Goal: Transaction & Acquisition: Purchase product/service

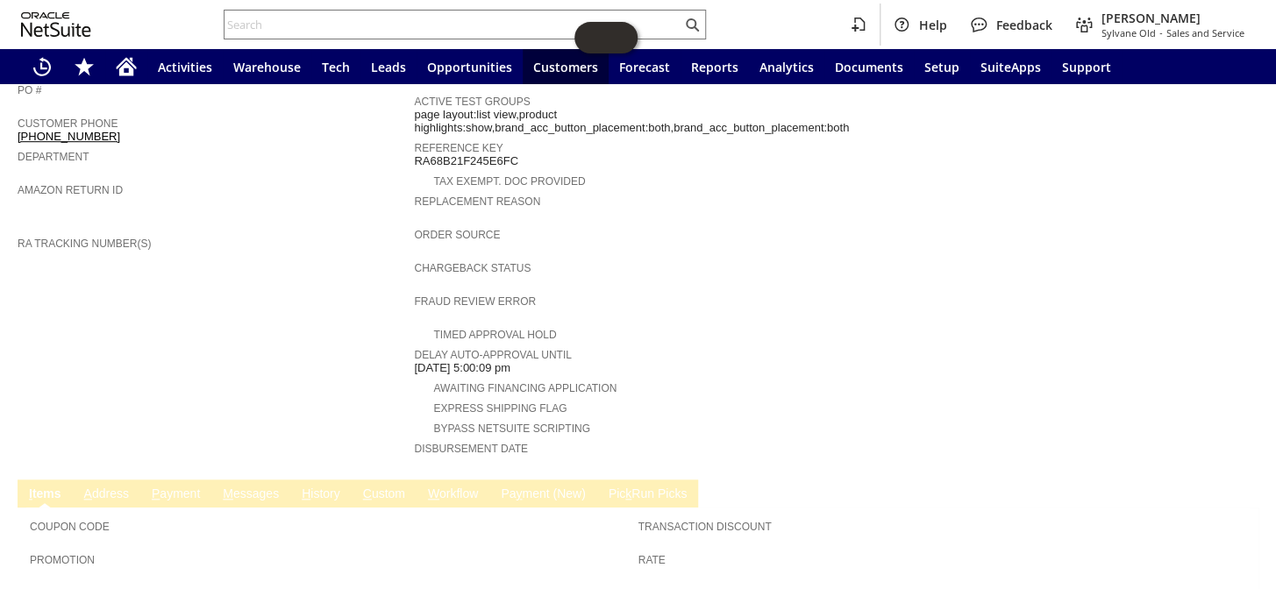
scroll to position [659, 0]
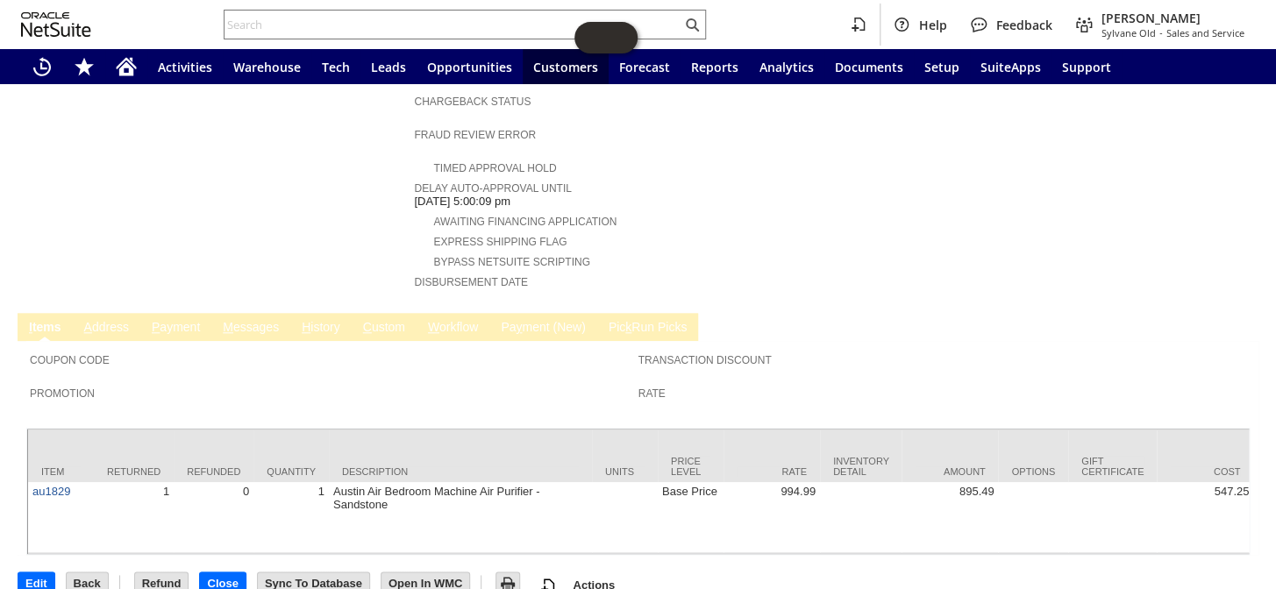
click at [252, 320] on link "M essages" at bounding box center [250, 328] width 65 height 17
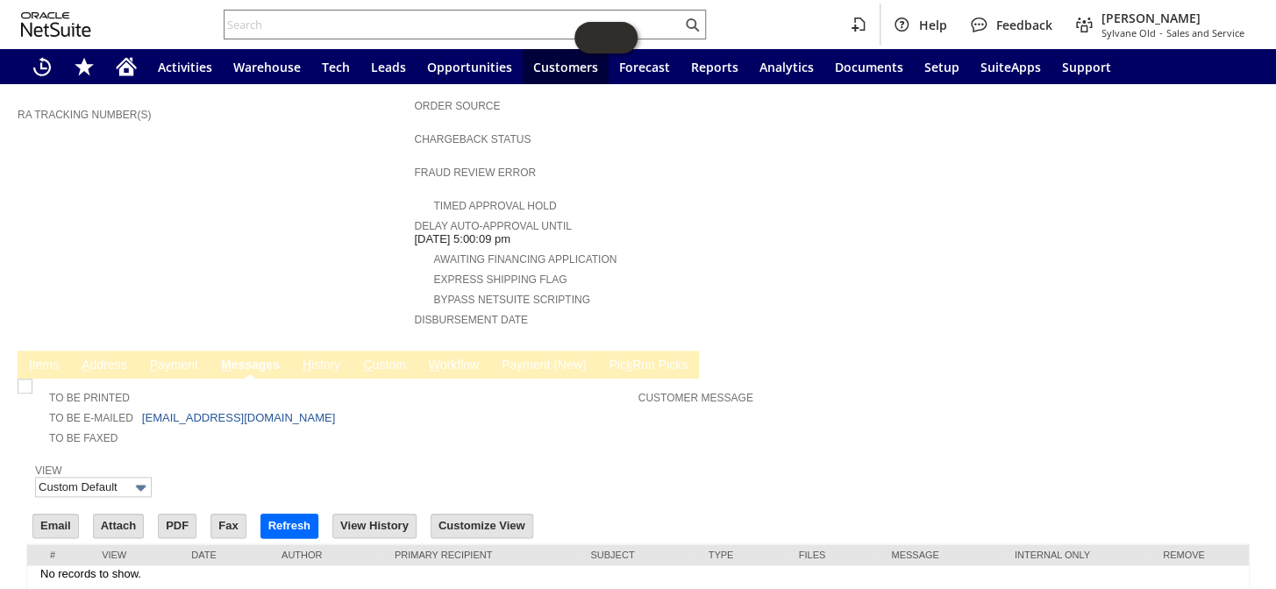
scroll to position [646, 0]
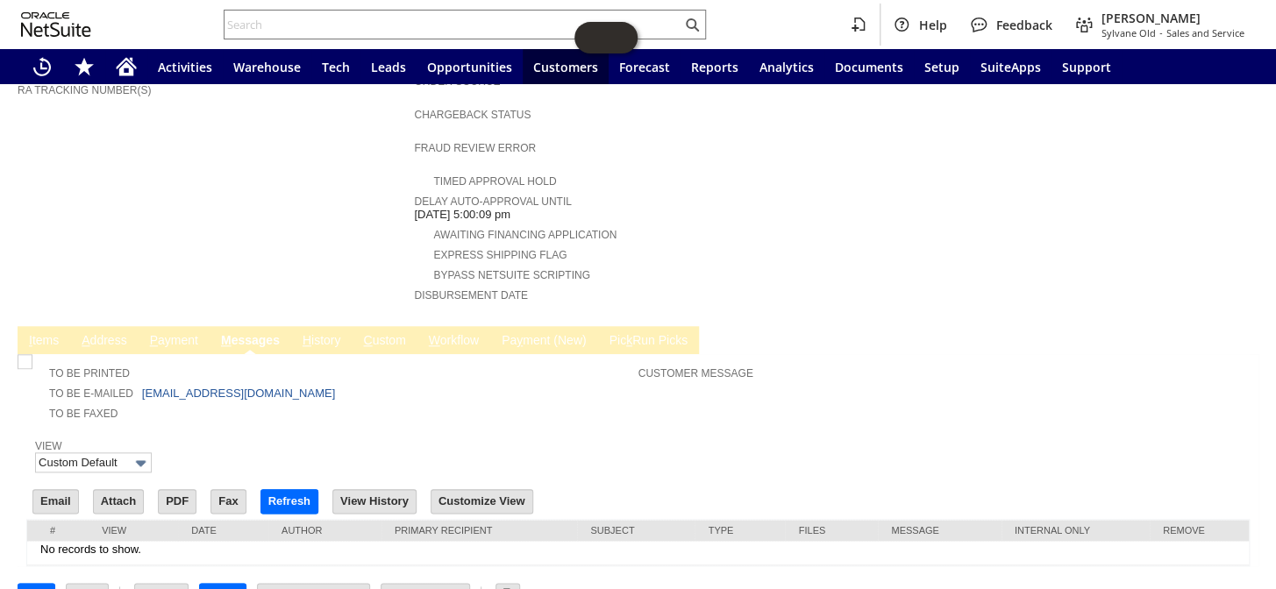
click at [329, 333] on link "H istory" at bounding box center [321, 341] width 47 height 17
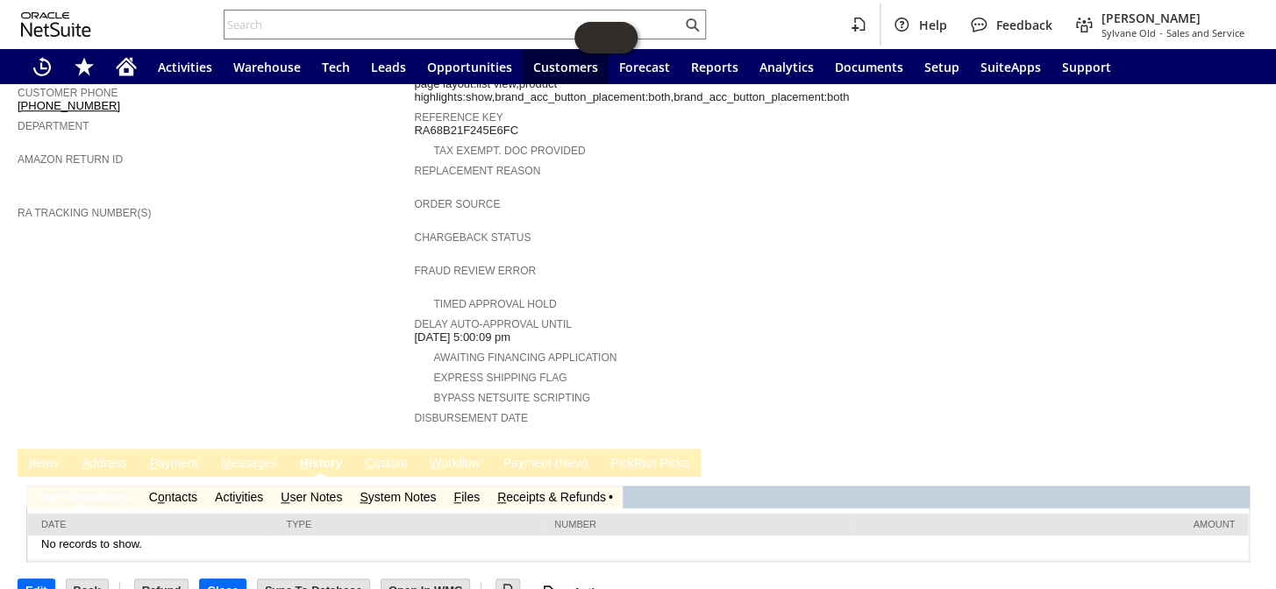
scroll to position [0, 0]
click at [407, 490] on link "S ystem Notes" at bounding box center [398, 497] width 76 height 14
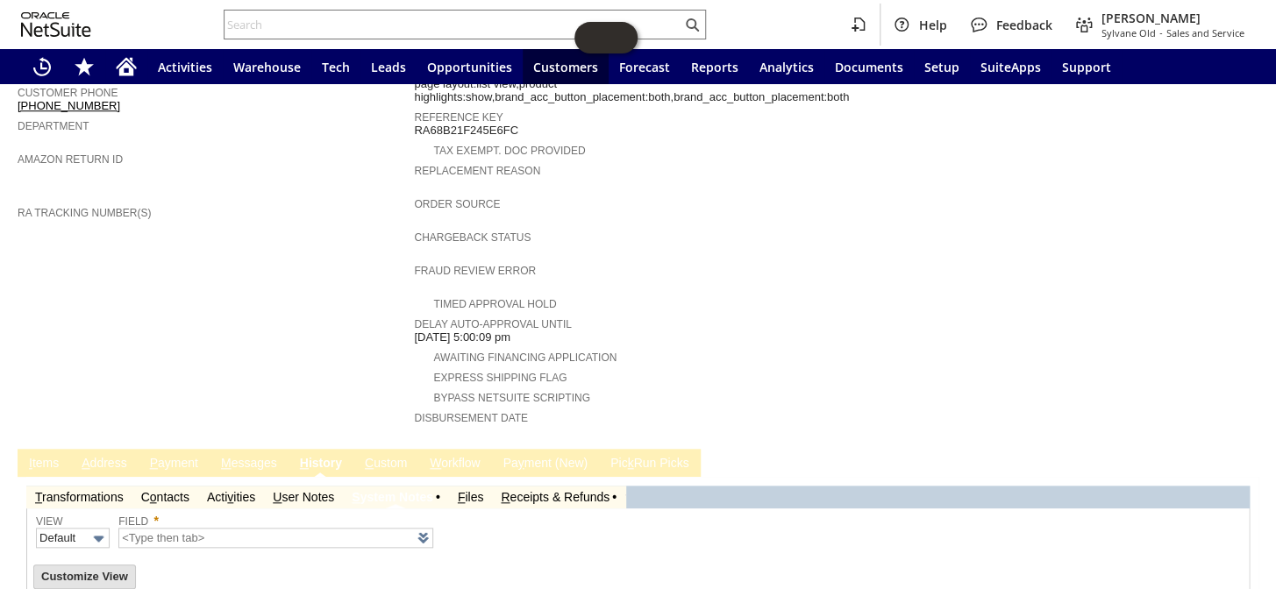
type input "1 to 25 of 73"
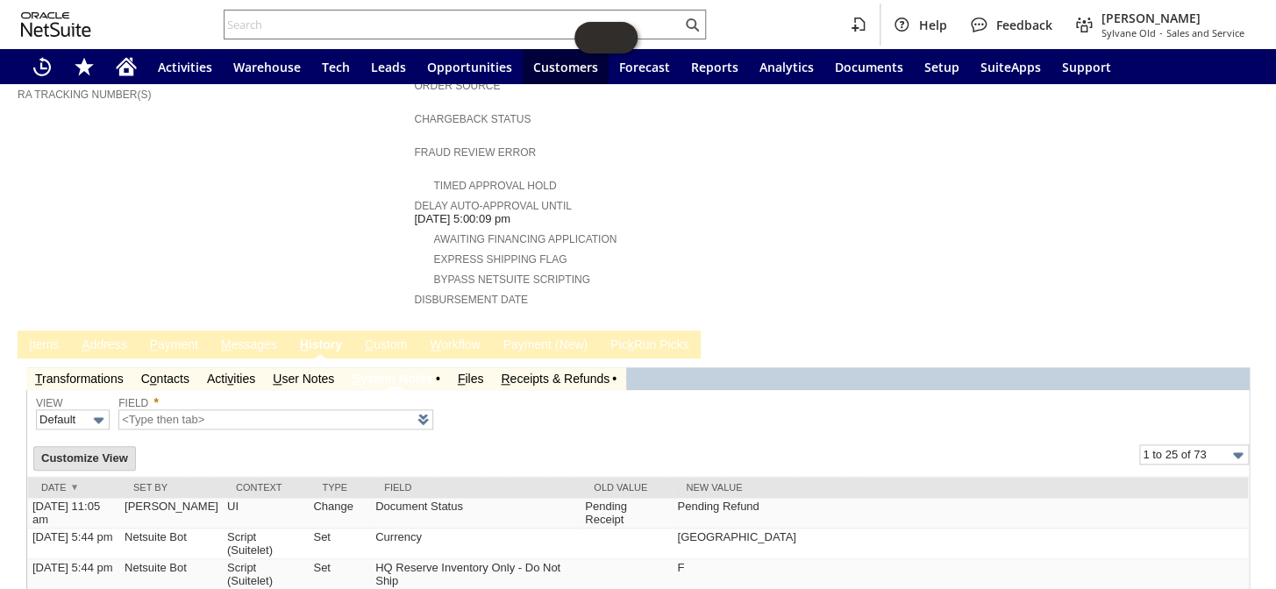
scroll to position [609, 0]
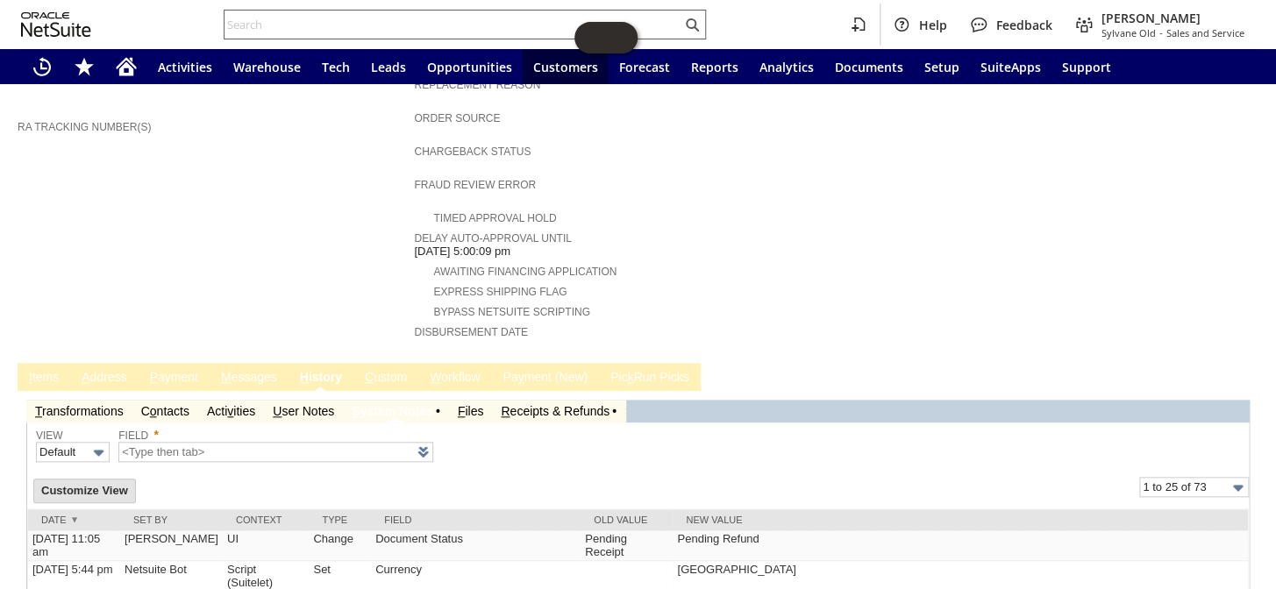
click at [270, 22] on input "text" at bounding box center [452, 24] width 457 height 21
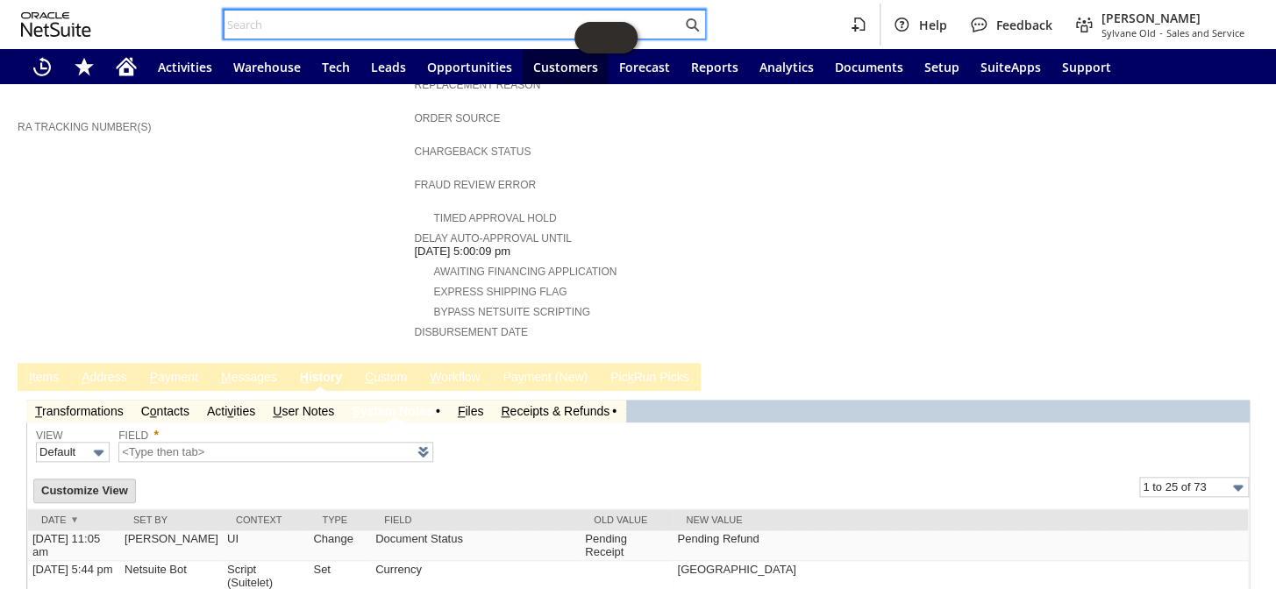
paste input "RA89427"
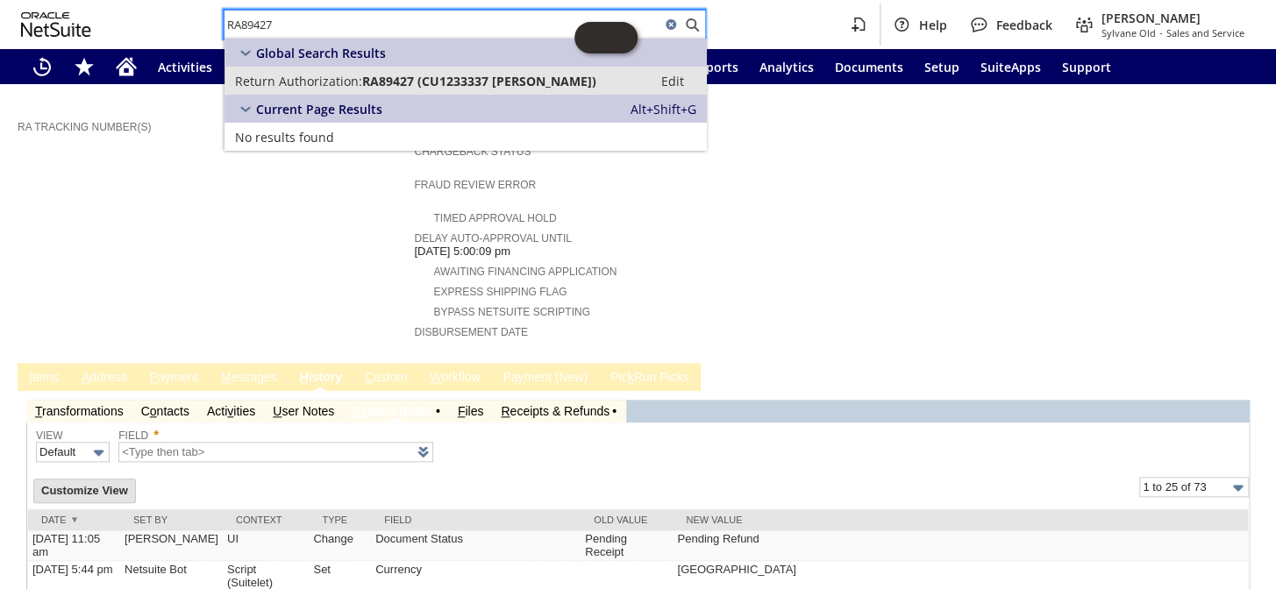
type input "RA89427"
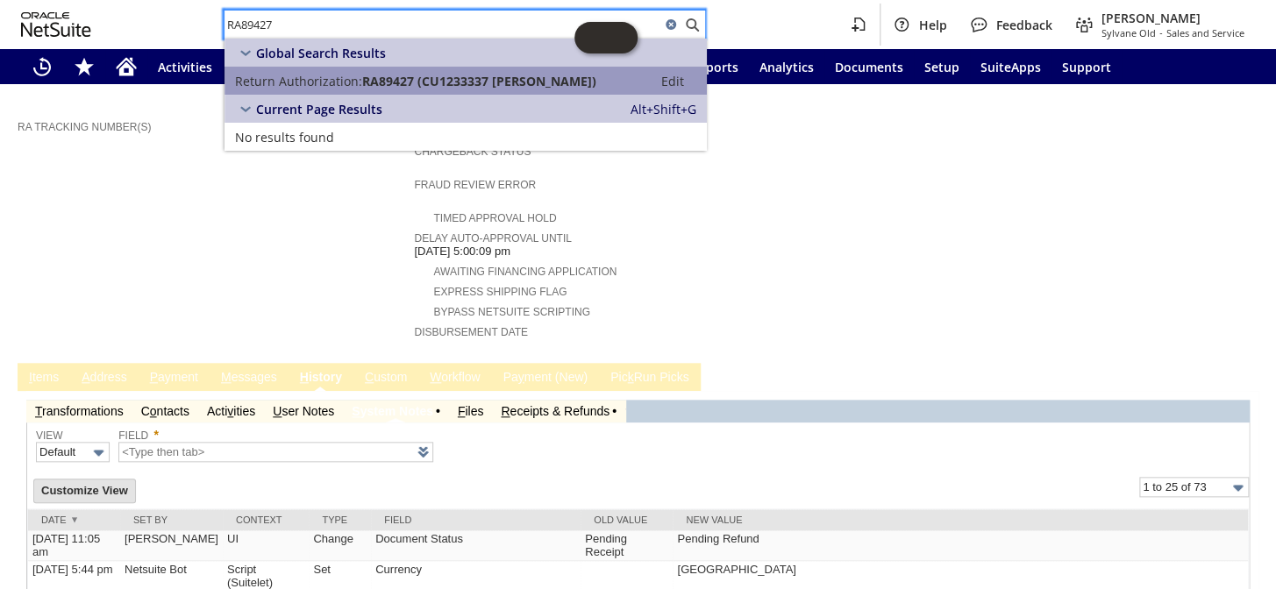
click at [354, 90] on link "Return Authorization: RA89427 (CU1233337 RANDEE PAPPAS) Edit" at bounding box center [465, 81] width 482 height 28
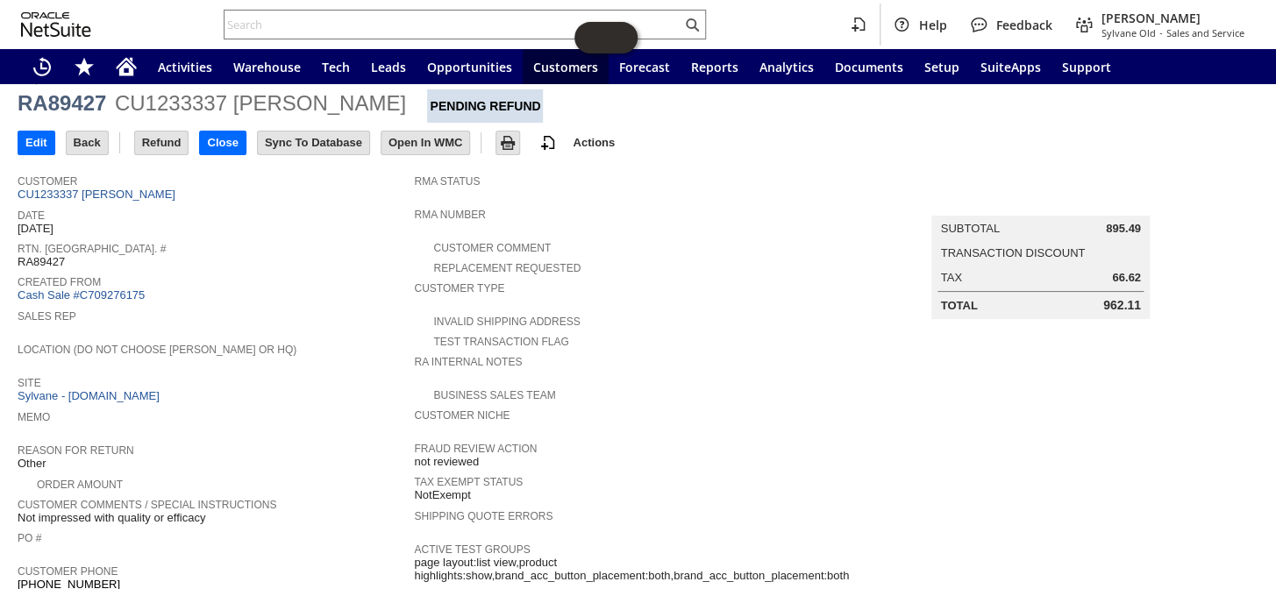
scroll to position [22, 0]
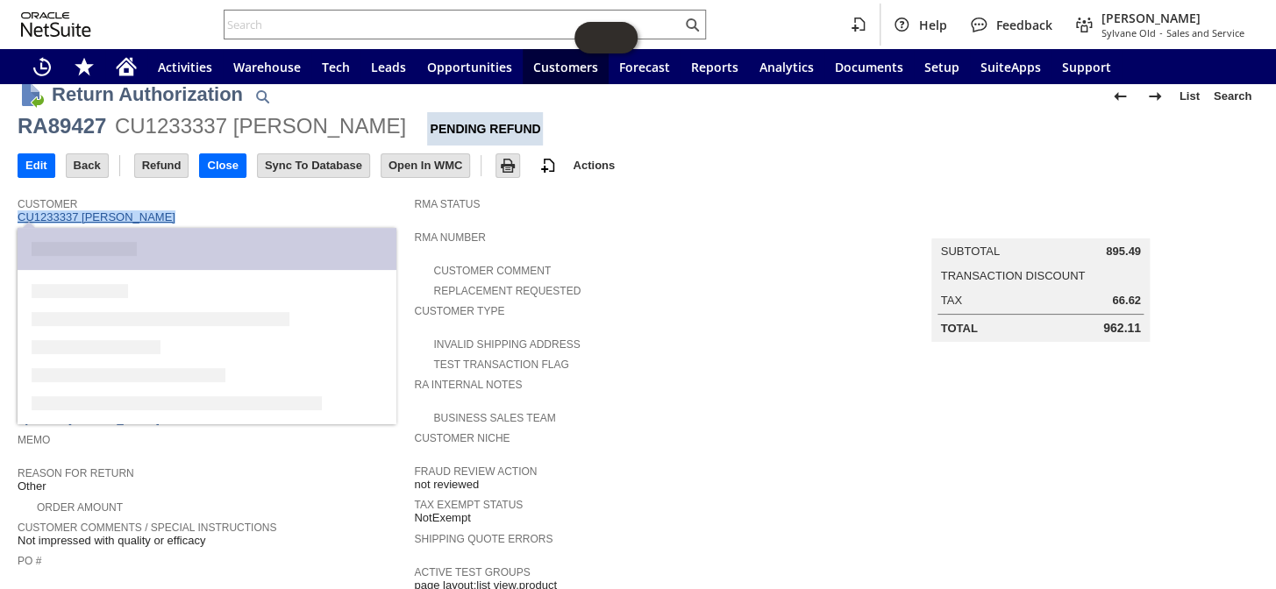
drag, startPoint x: 182, startPoint y: 217, endPoint x: 20, endPoint y: 216, distance: 161.4
click at [20, 216] on div "Customer CU1233337 RANDEE PAPPAS" at bounding box center [212, 209] width 388 height 32
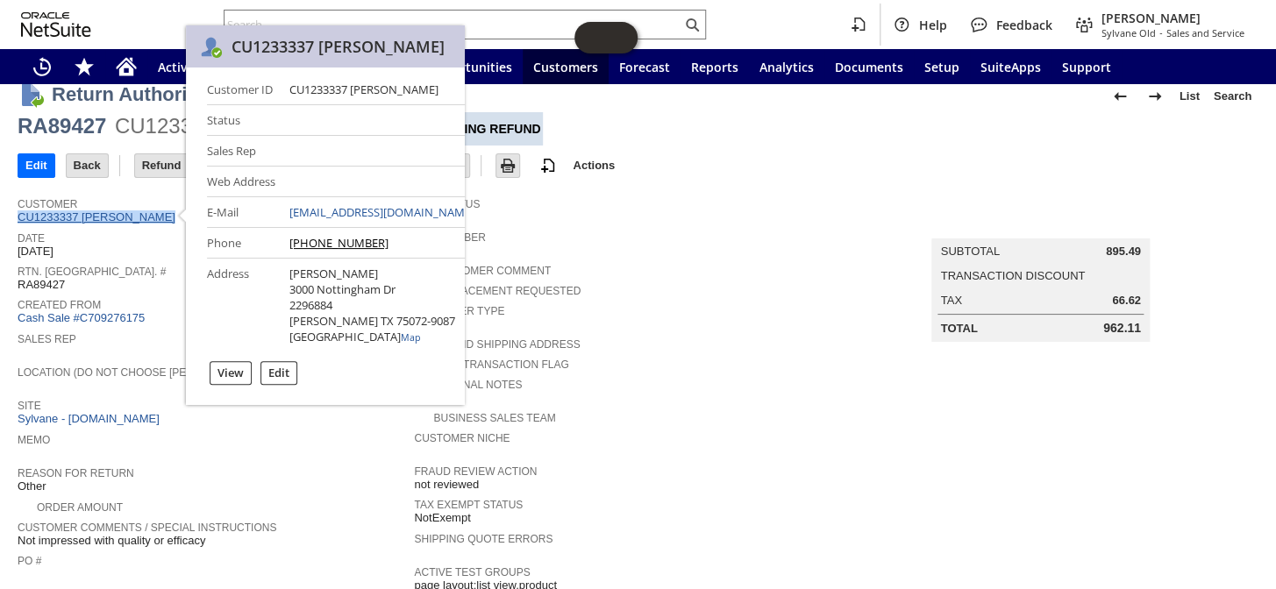
copy link "CU1233337 [PERSON_NAME]"
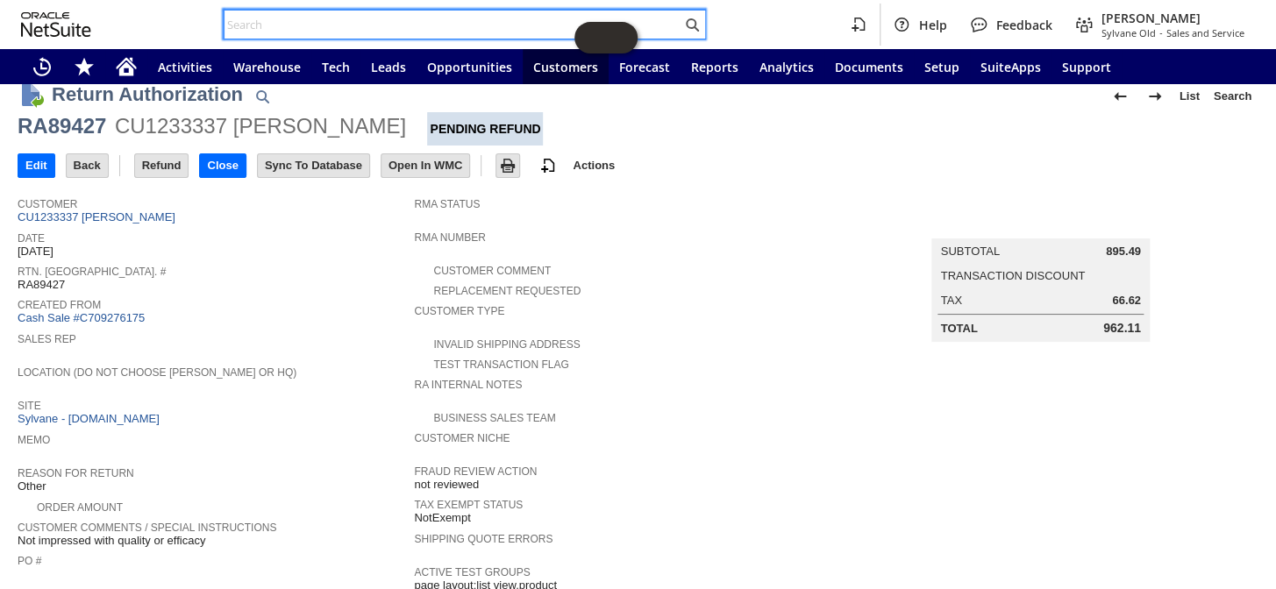
click at [274, 14] on input "text" at bounding box center [452, 24] width 457 height 21
paste input "SY6897B355CEBDA"
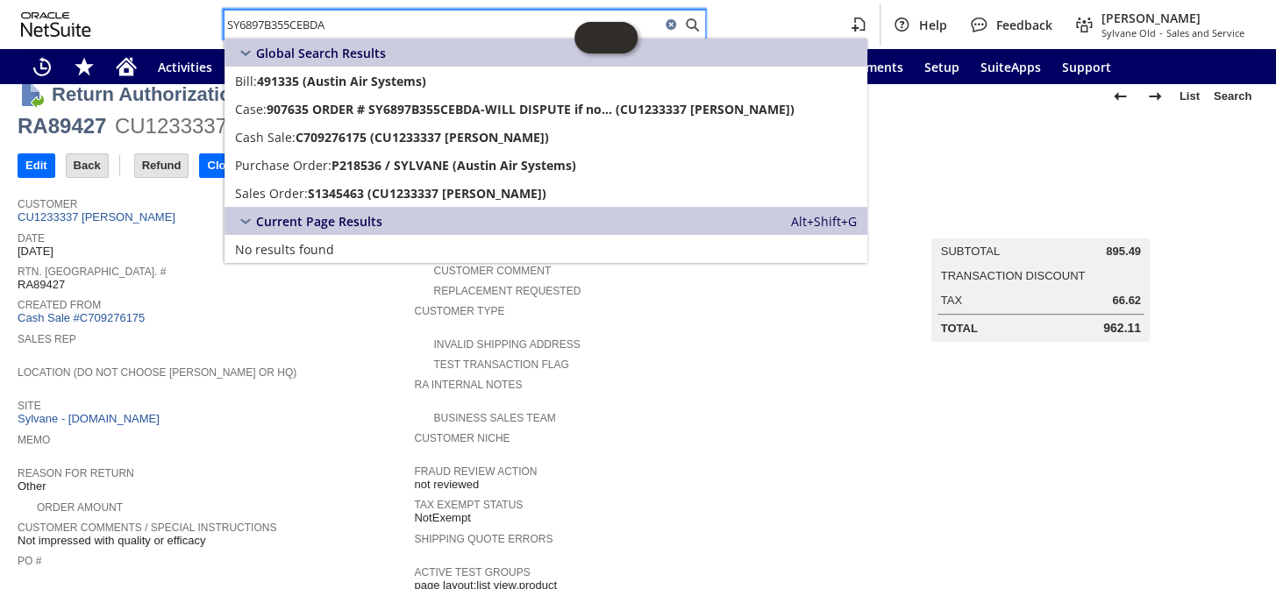
type input "SY6897B355CEBDA"
click at [189, 328] on span "Sales Rep" at bounding box center [212, 337] width 388 height 18
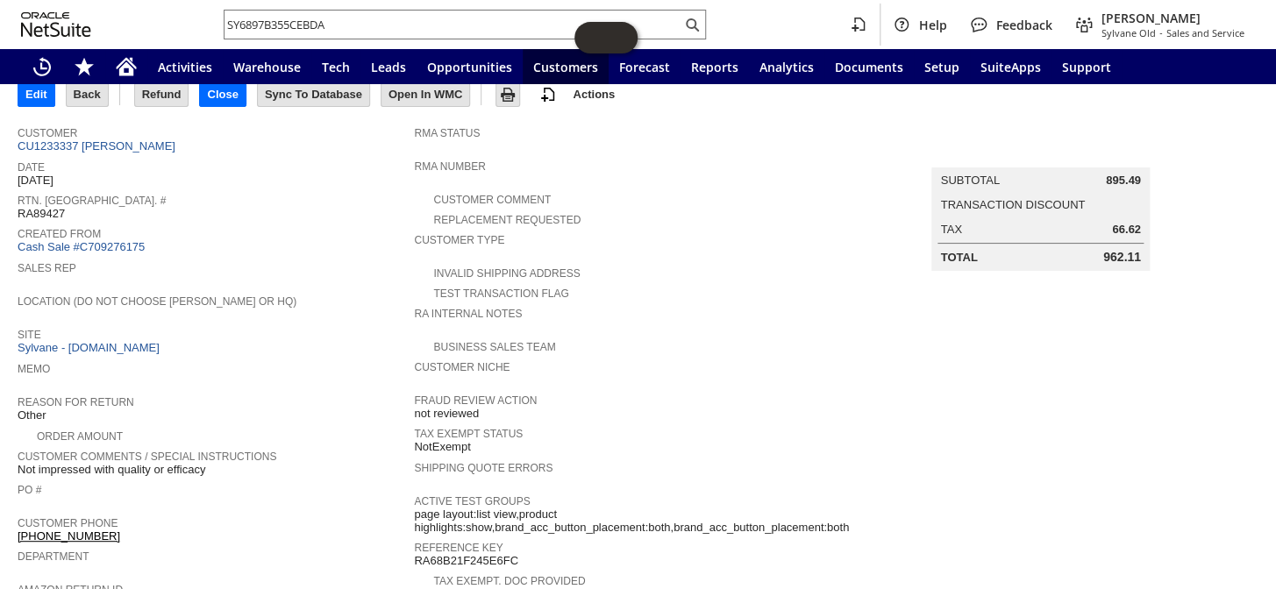
scroll to position [0, 0]
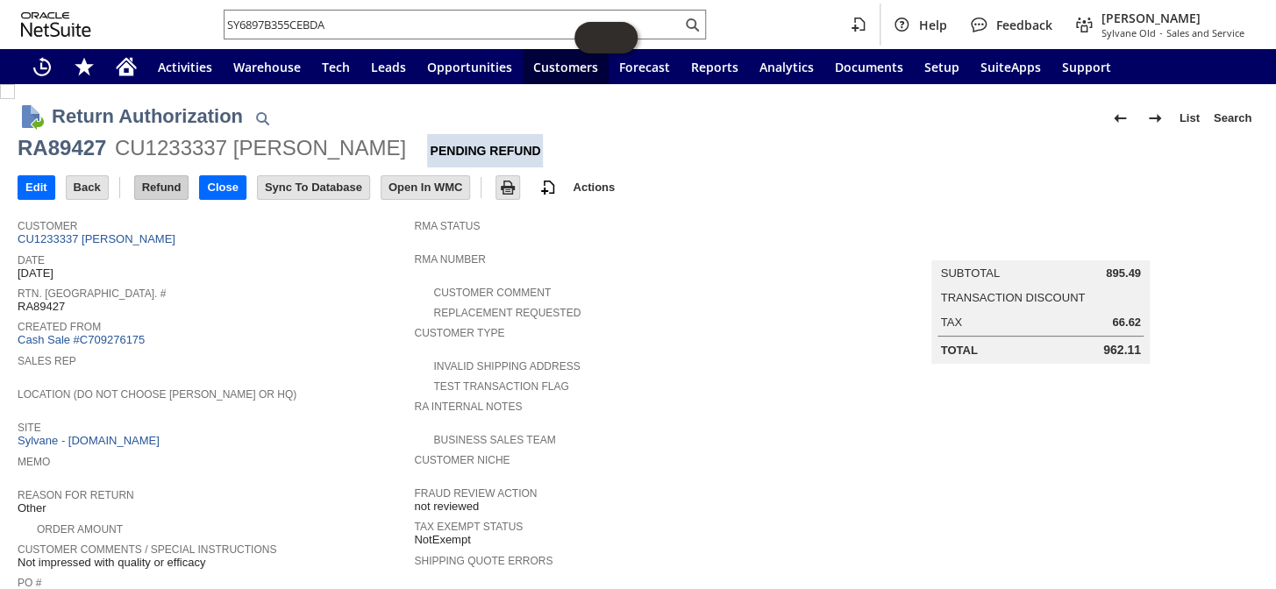
click at [157, 185] on input "Refund" at bounding box center [161, 187] width 53 height 23
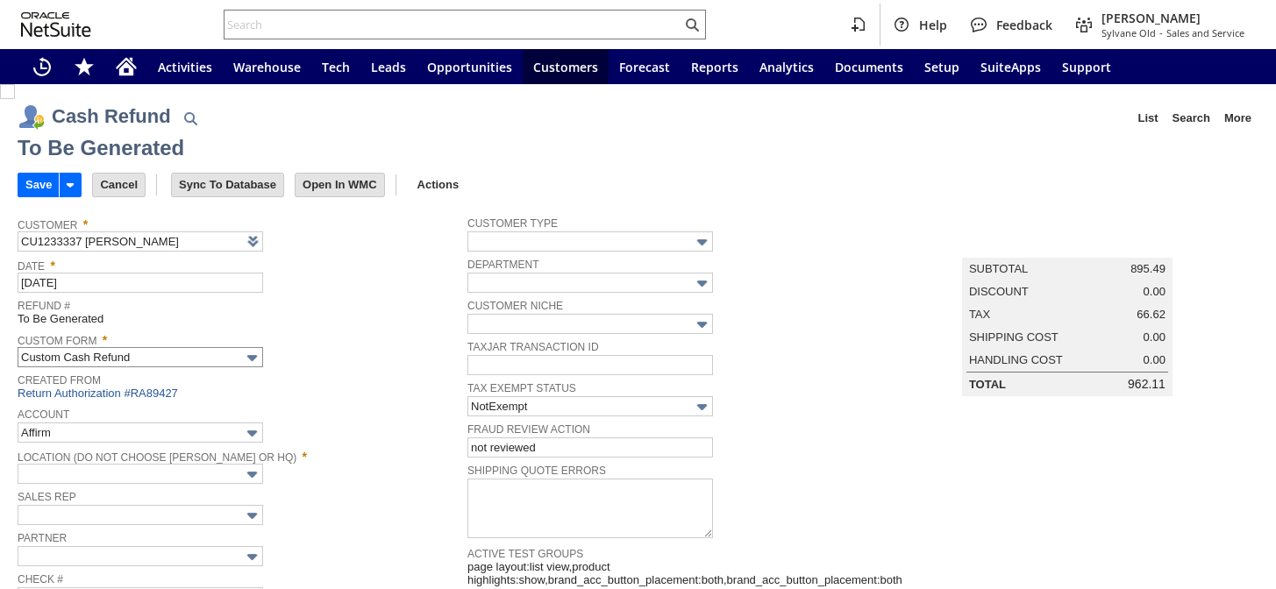
type input "Paypal Account"
type input "Headquarters : Head...s : Pending Testing"
click at [37, 181] on input "Save" at bounding box center [38, 185] width 40 height 23
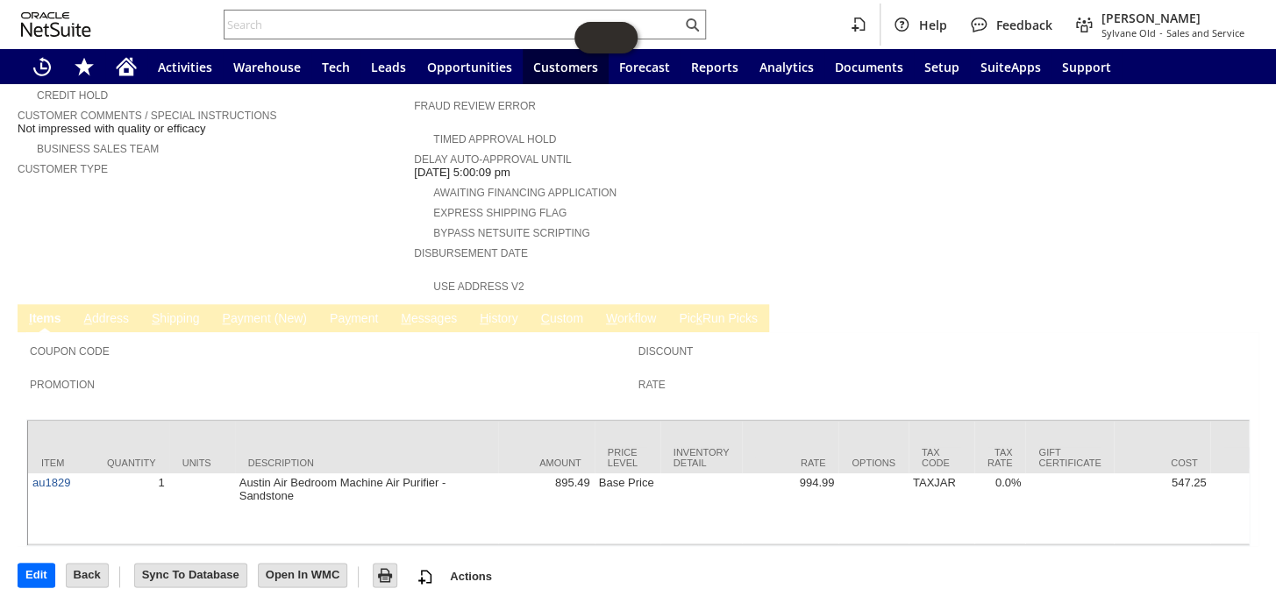
click at [443, 311] on link "M essages" at bounding box center [428, 319] width 65 height 17
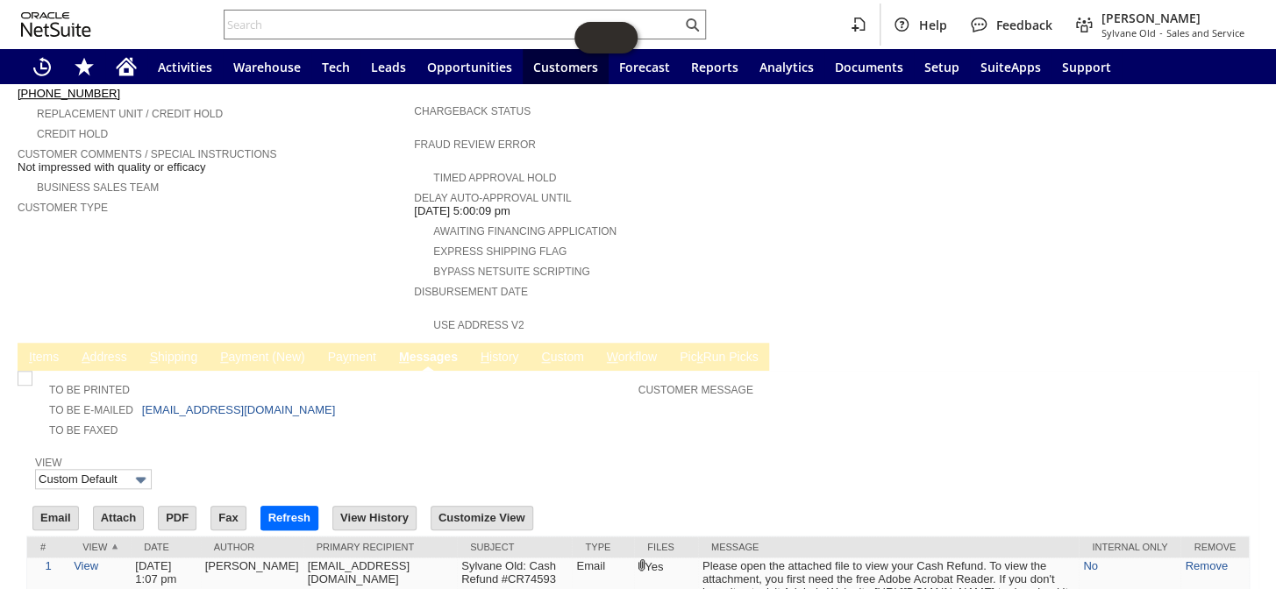
scroll to position [580, 0]
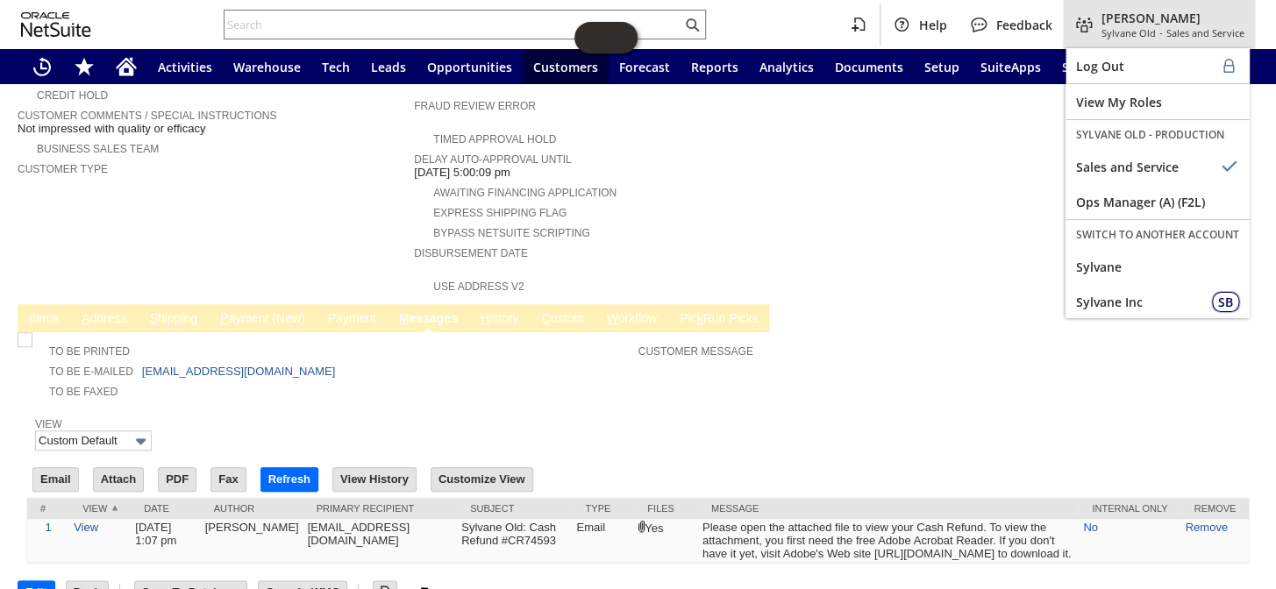
click at [1146, 29] on span "Sylvane Old" at bounding box center [1128, 32] width 54 height 13
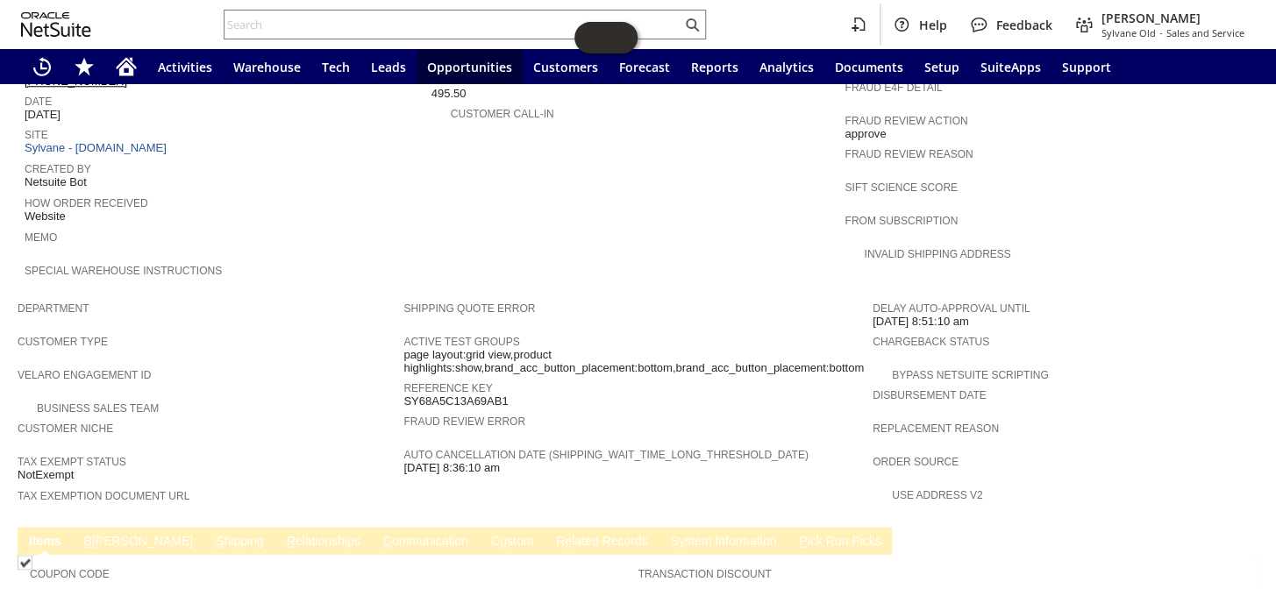
scroll to position [877, 0]
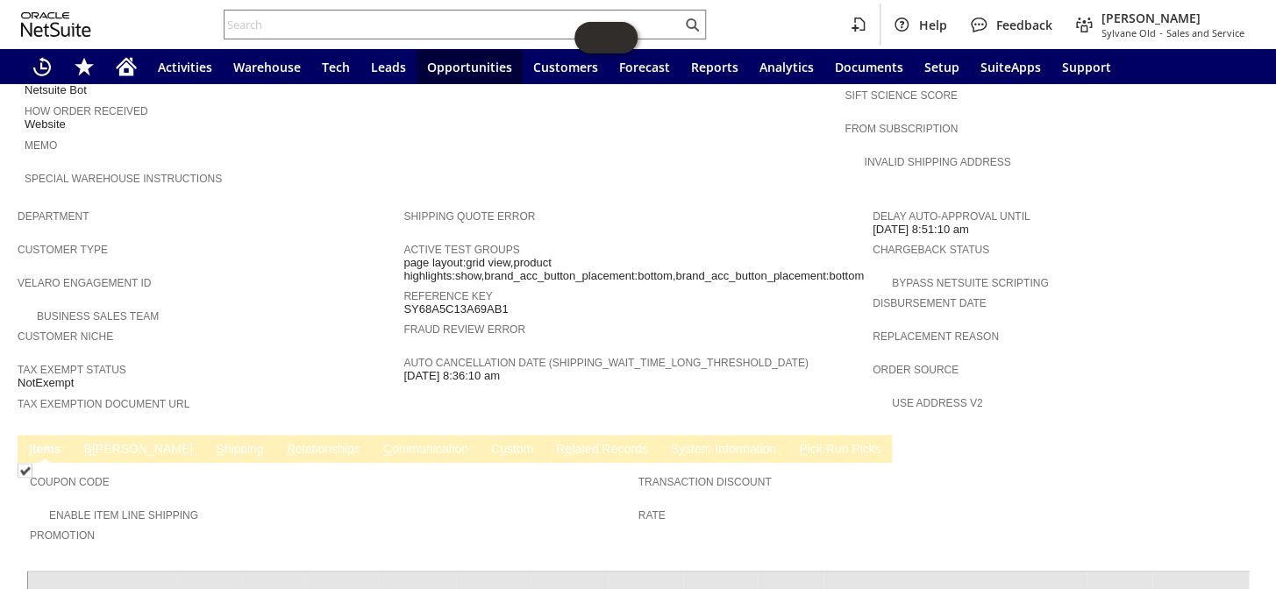
click at [96, 442] on link "B illing" at bounding box center [139, 450] width 118 height 17
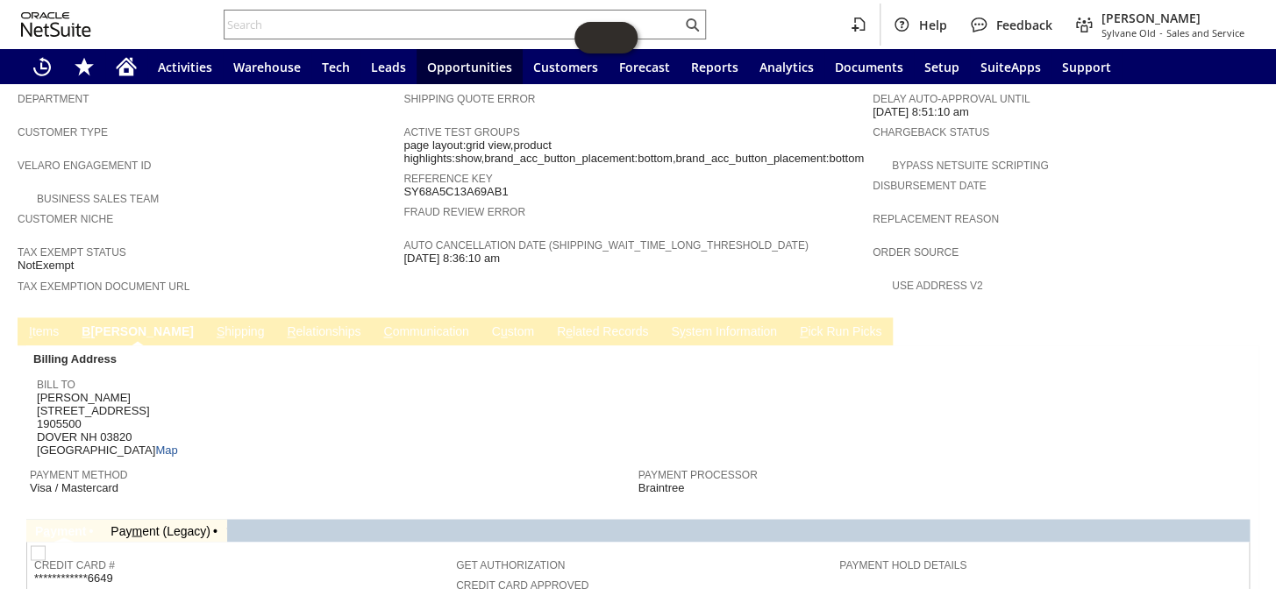
scroll to position [797, 0]
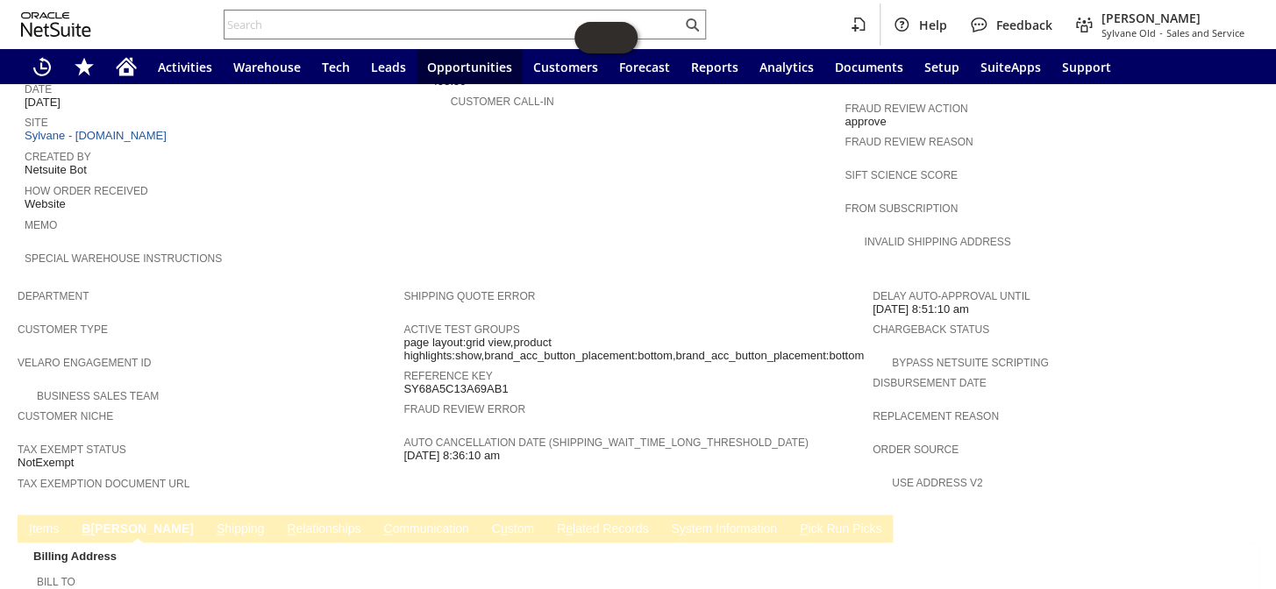
click at [552, 522] on link "R e lated Records" at bounding box center [602, 530] width 100 height 17
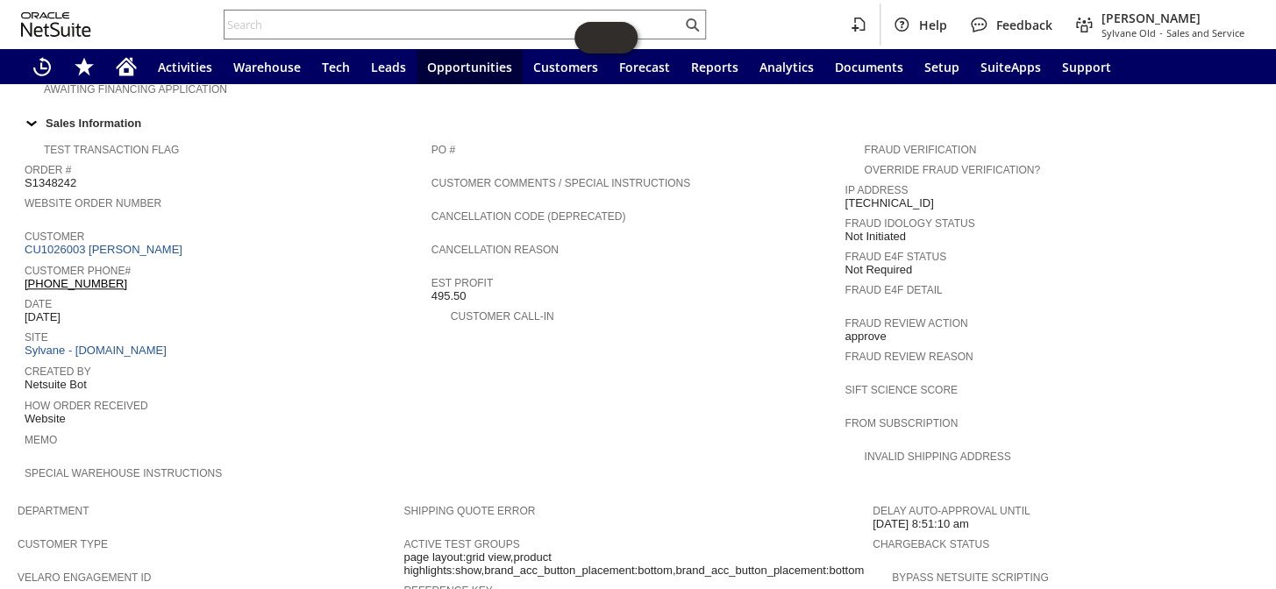
scroll to position [505, 0]
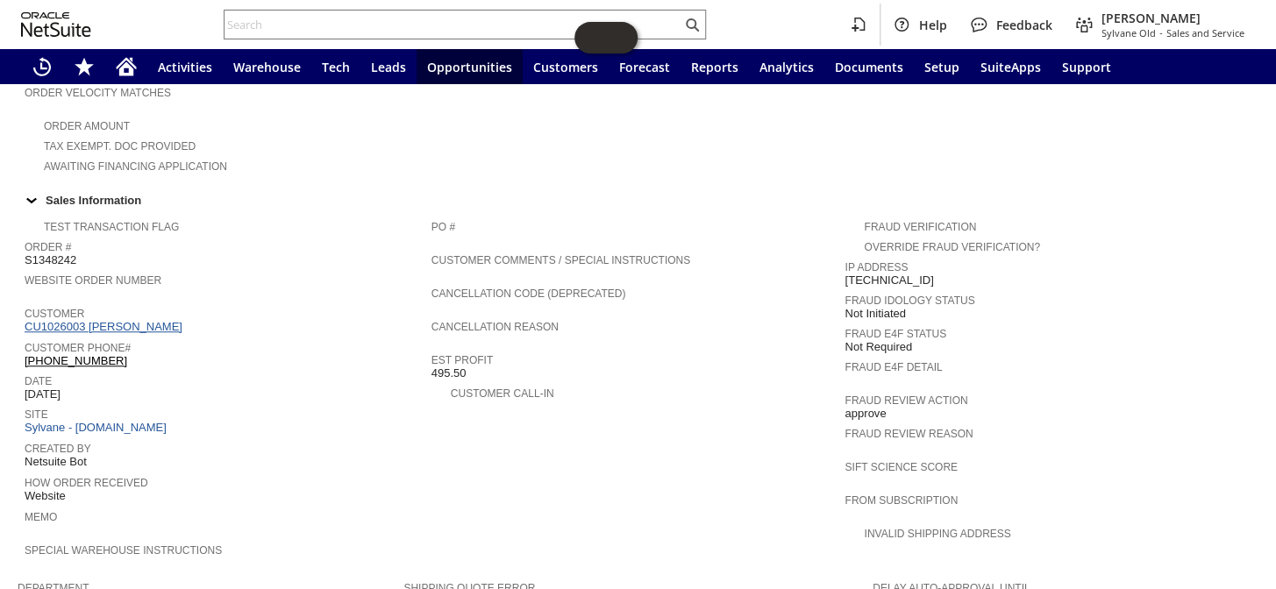
click at [120, 320] on link "CU1026003 [PERSON_NAME]" at bounding box center [106, 326] width 162 height 13
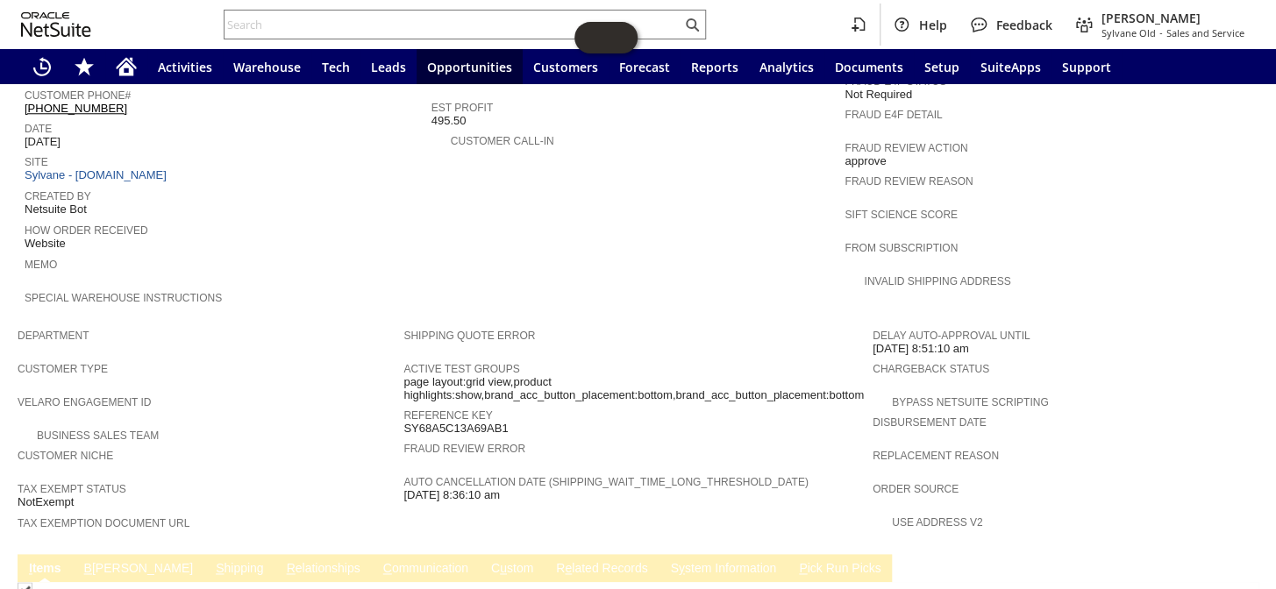
scroll to position [666, 0]
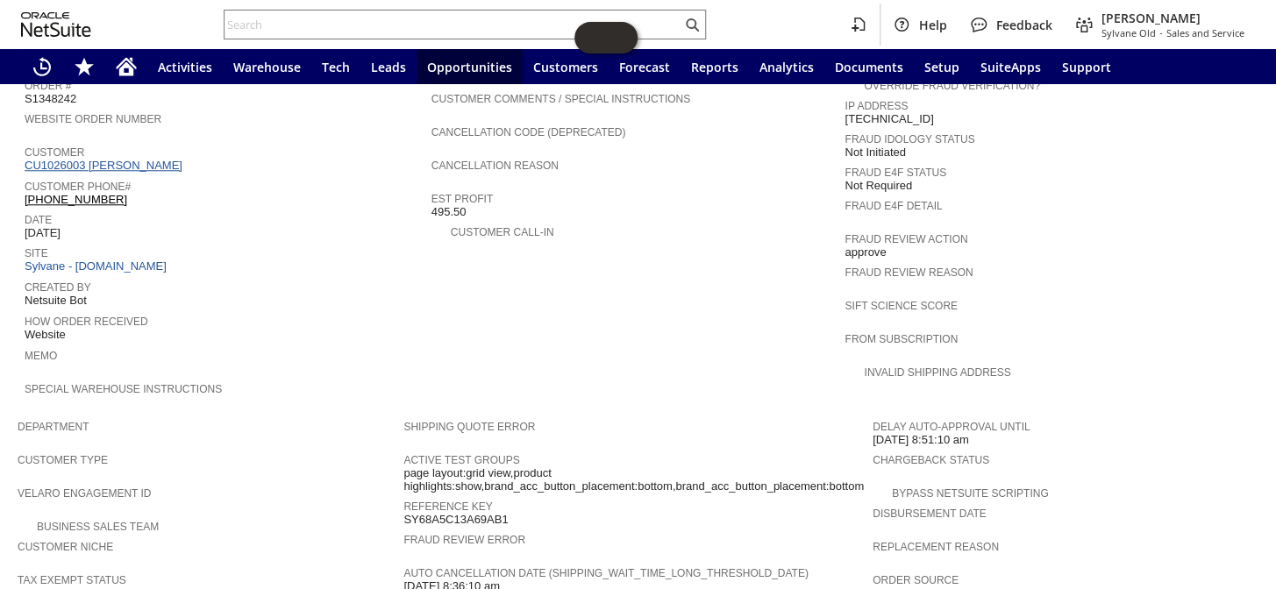
click at [140, 159] on link "CU1026003 [PERSON_NAME]" at bounding box center [106, 165] width 162 height 13
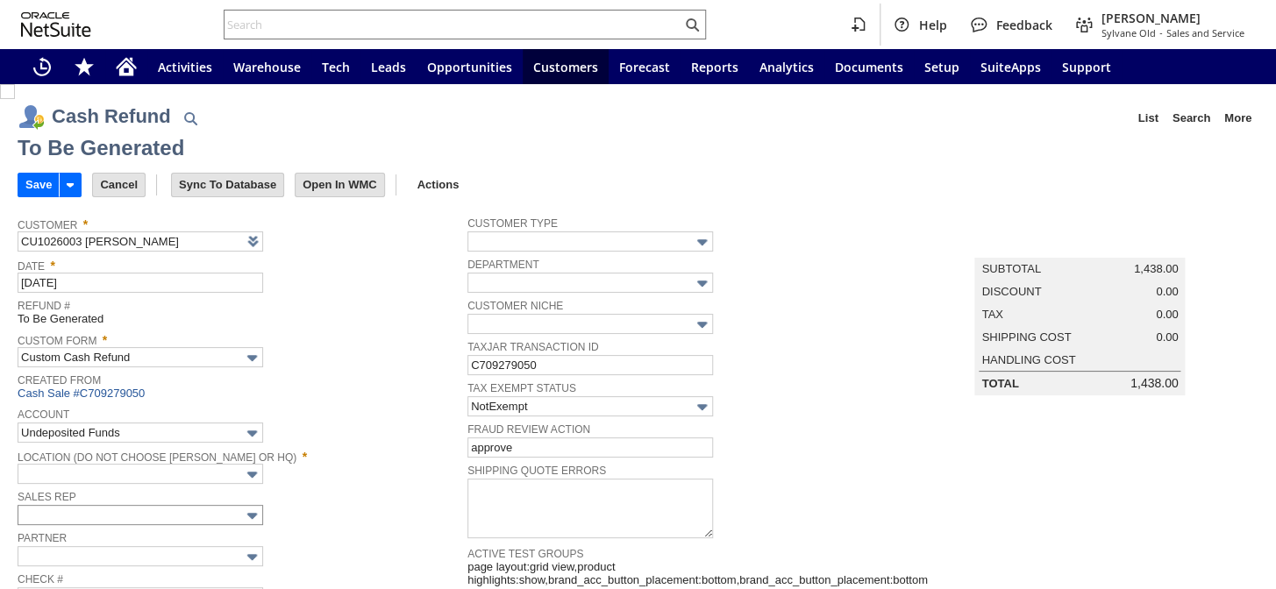
type input "Regions - Merchant 0414"
type input "Headquarters : Head...s : Pending Testing"
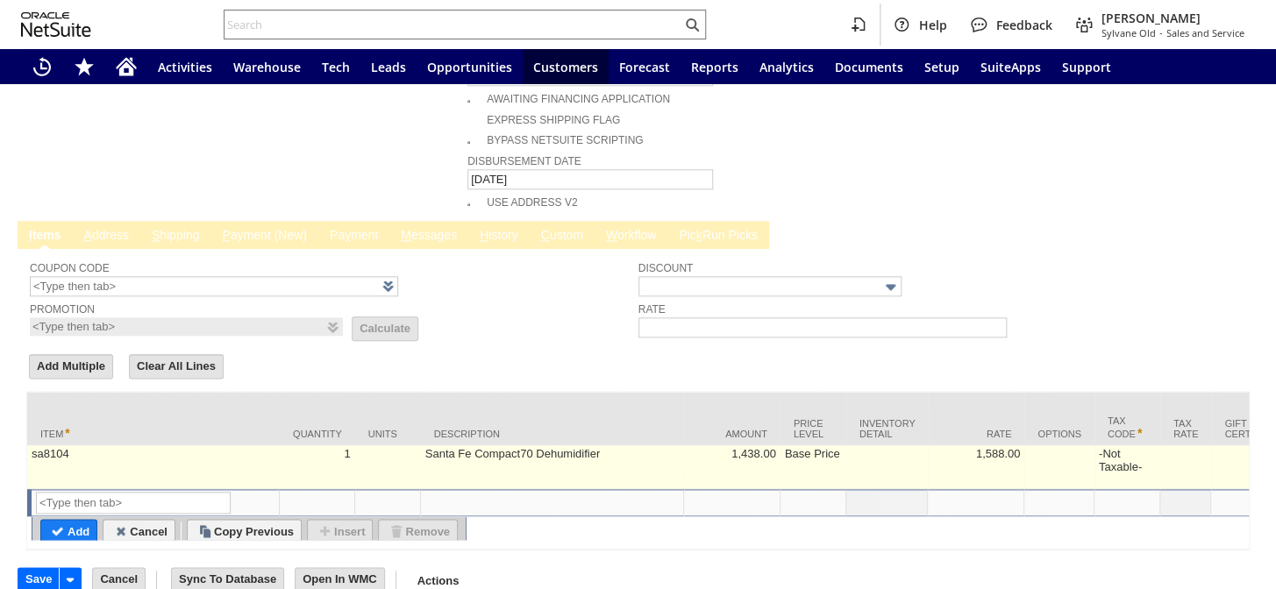
click at [438, 445] on td "Santa Fe Compact70 Dehumidifier" at bounding box center [552, 467] width 263 height 44
type textarea "Santa Fe Compact70 Dehumidifier"
type input "1,588.00"
type input "OK"
type input "Make Copy"
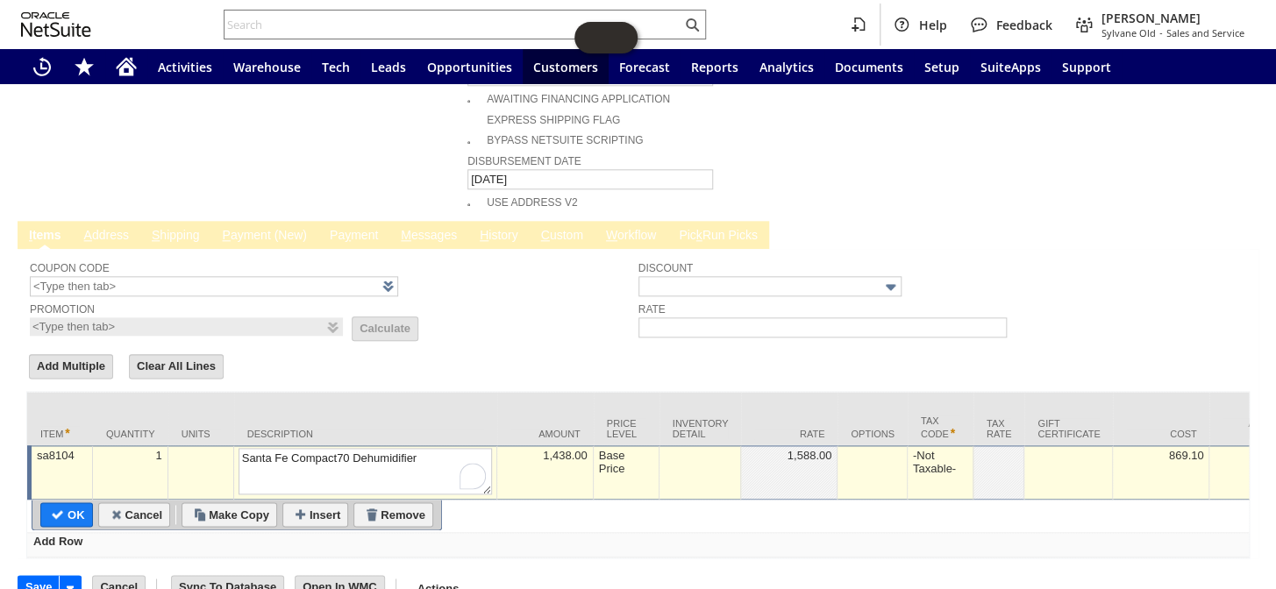
click at [408, 503] on input "Remove" at bounding box center [393, 514] width 78 height 23
type input "Add"
type input "Copy Previous"
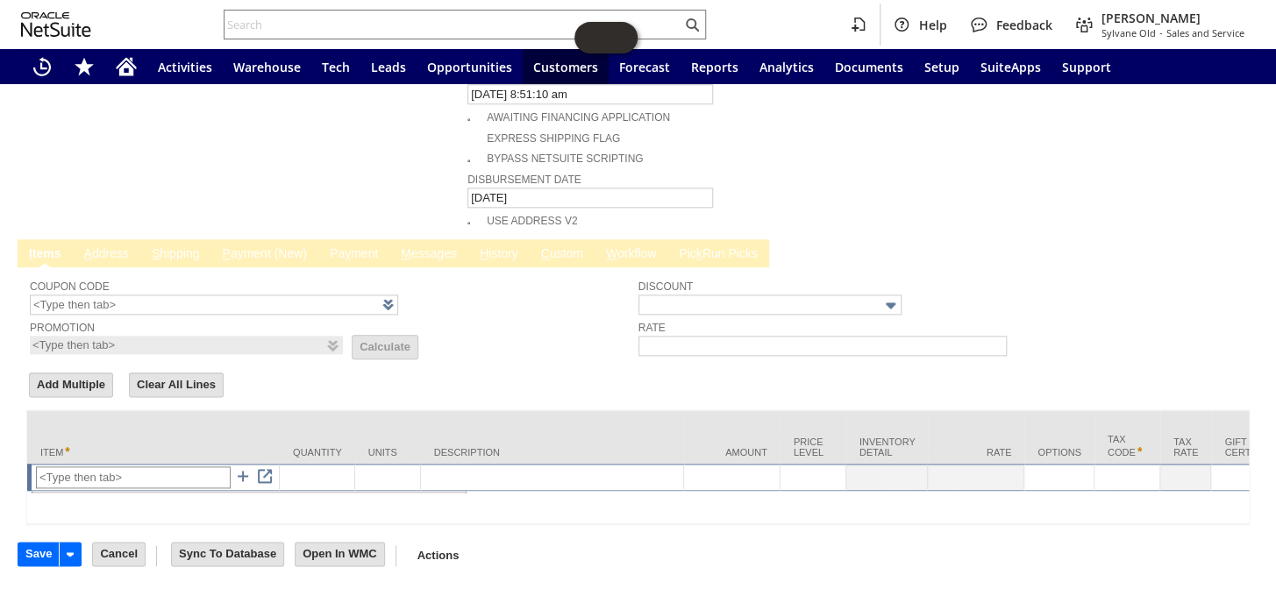
scroll to position [739, 0]
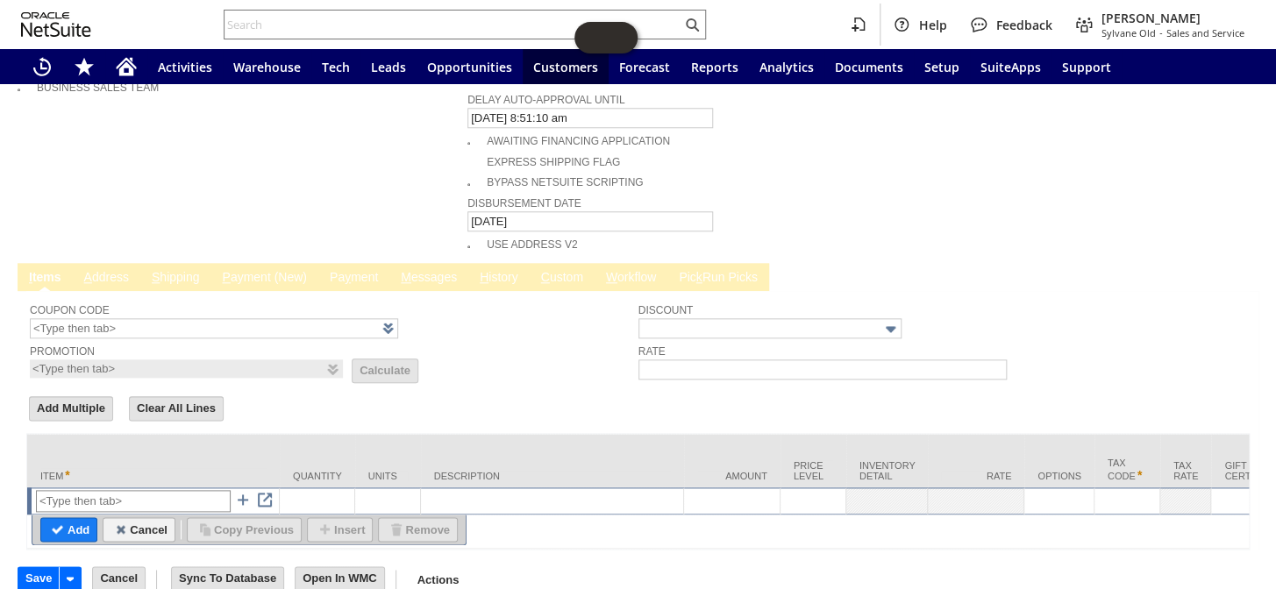
click at [115, 490] on input "text" at bounding box center [133, 501] width 195 height 22
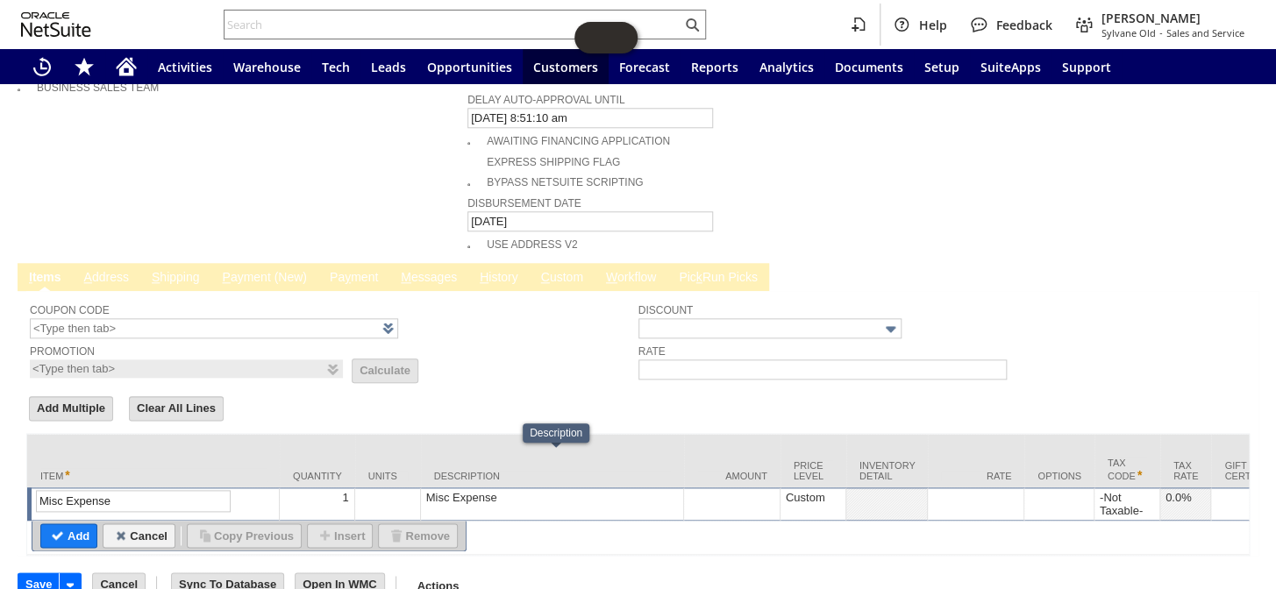
type input "Misc Expense"
click at [498, 490] on div "Misc Expense" at bounding box center [551, 497] width 253 height 15
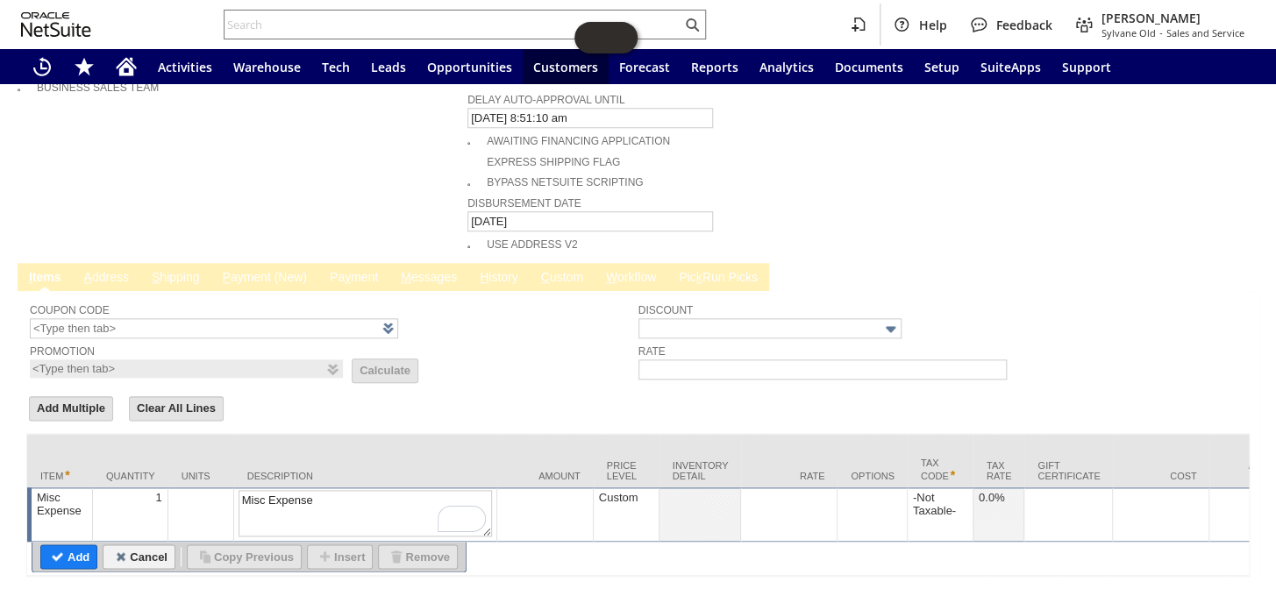
drag, startPoint x: 293, startPoint y: 461, endPoint x: 142, endPoint y: 454, distance: 151.0
type textarea "partial refund"
click at [774, 488] on td at bounding box center [789, 515] width 96 height 54
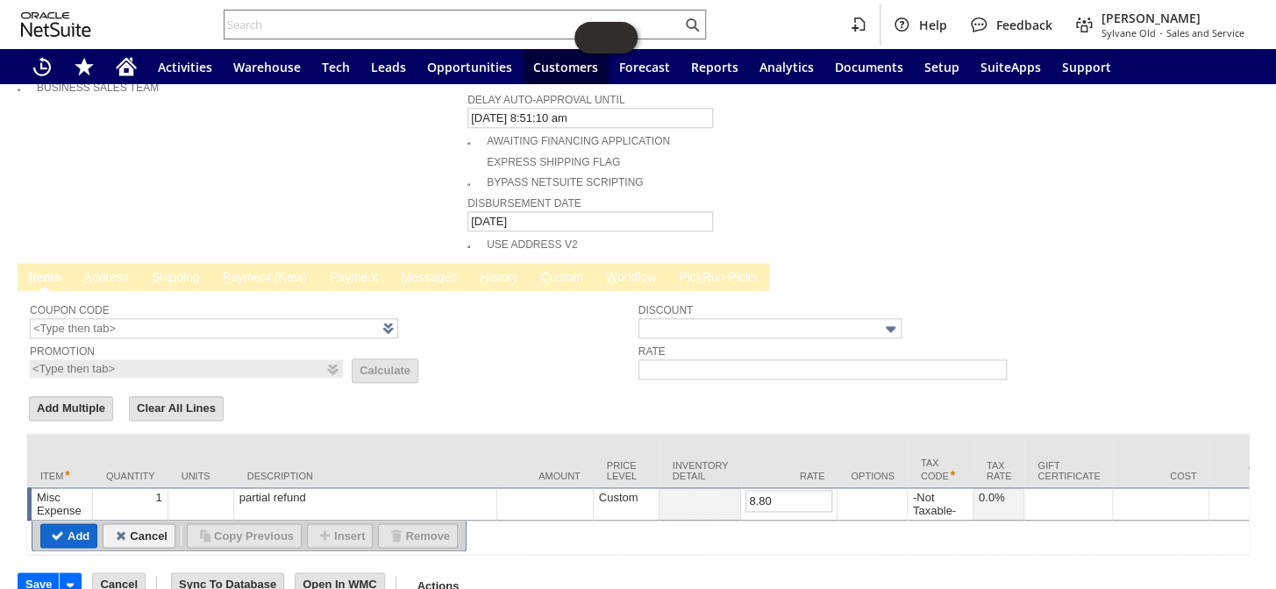
type input "8.80"
click at [70, 524] on input "Add" at bounding box center [68, 535] width 55 height 23
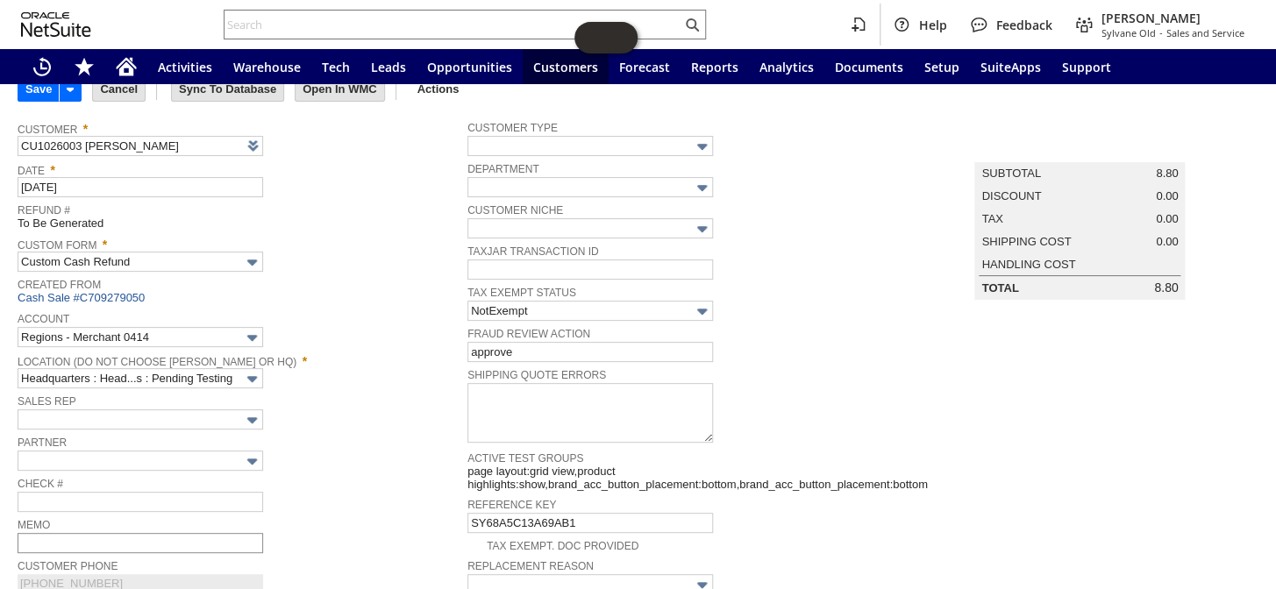
scroll to position [182, 0]
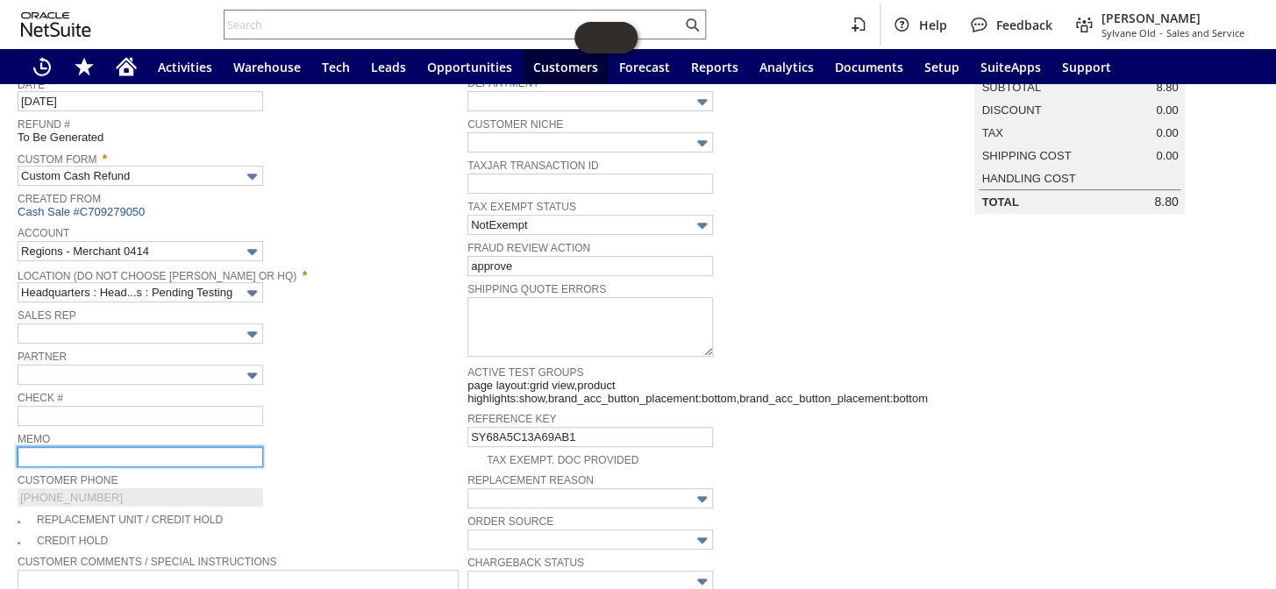
click at [69, 454] on input "text" at bounding box center [141, 457] width 246 height 20
type input "["
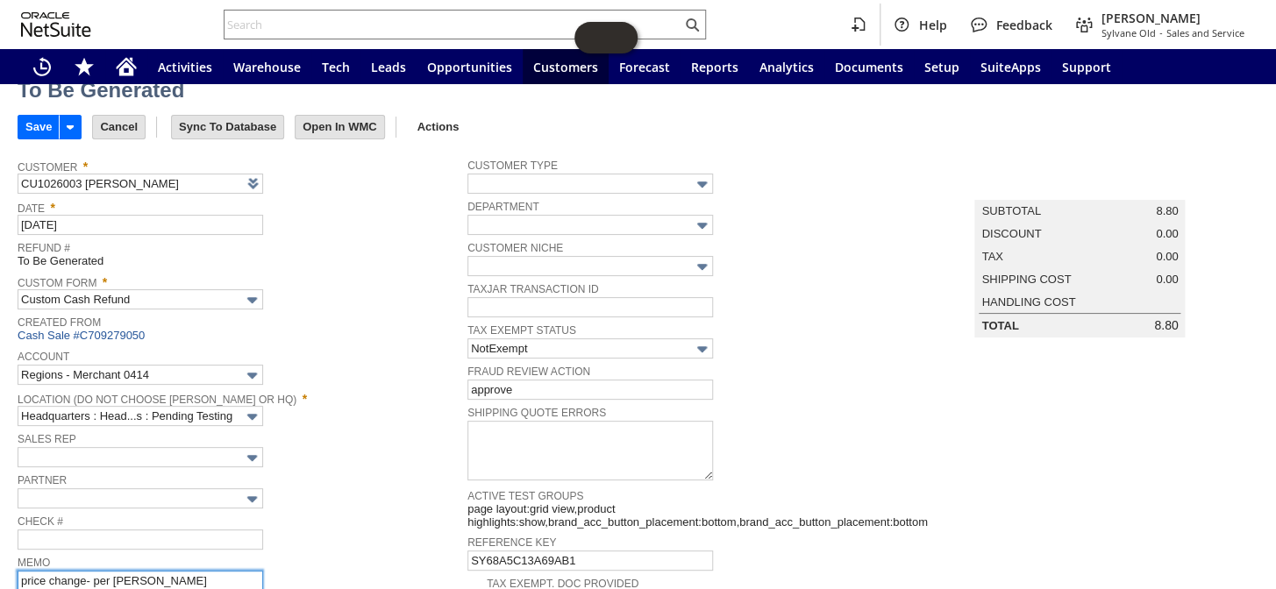
scroll to position [0, 0]
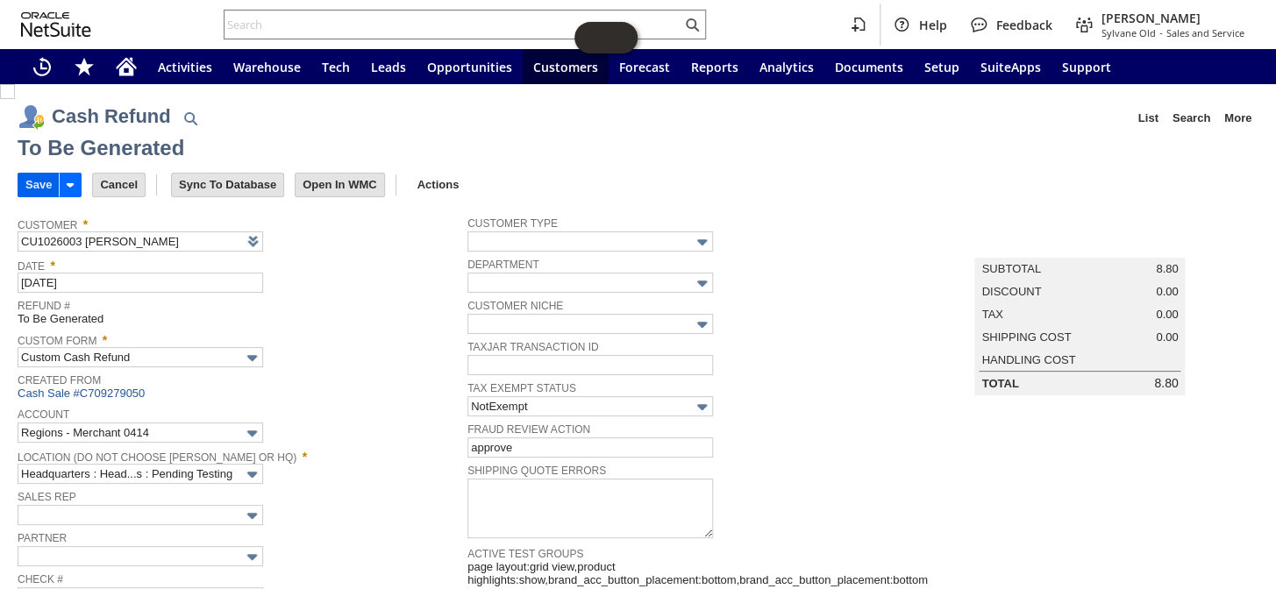
type input "price change- per devin"
click at [44, 177] on input "Save" at bounding box center [38, 185] width 40 height 23
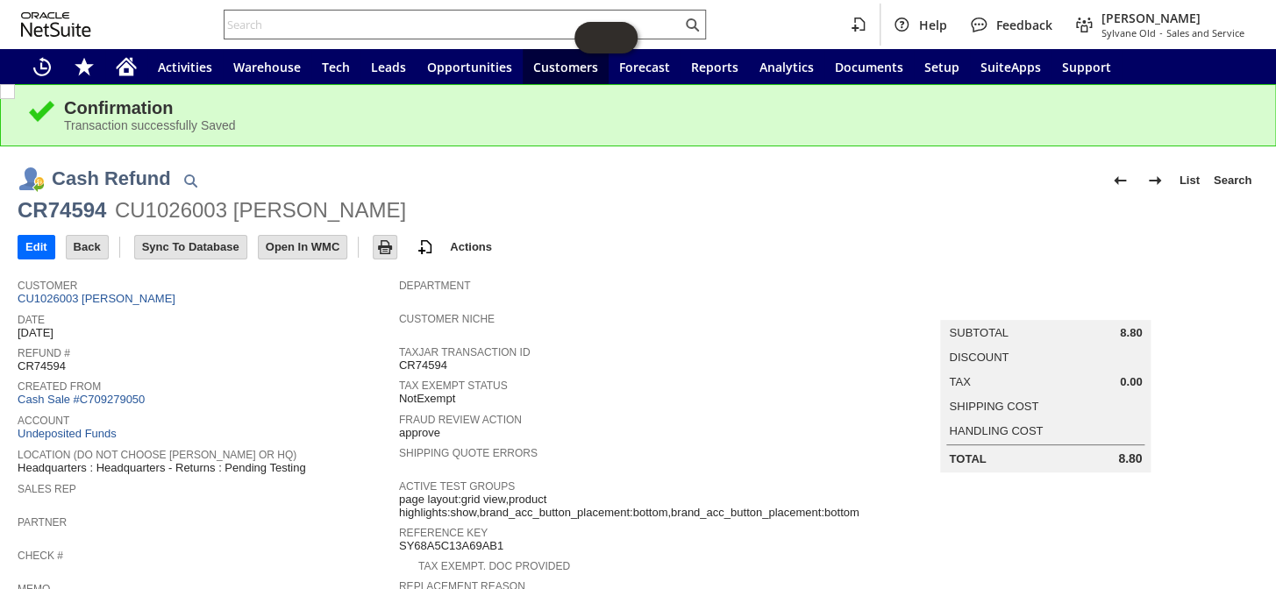
click at [327, 30] on input "text" at bounding box center [452, 24] width 457 height 21
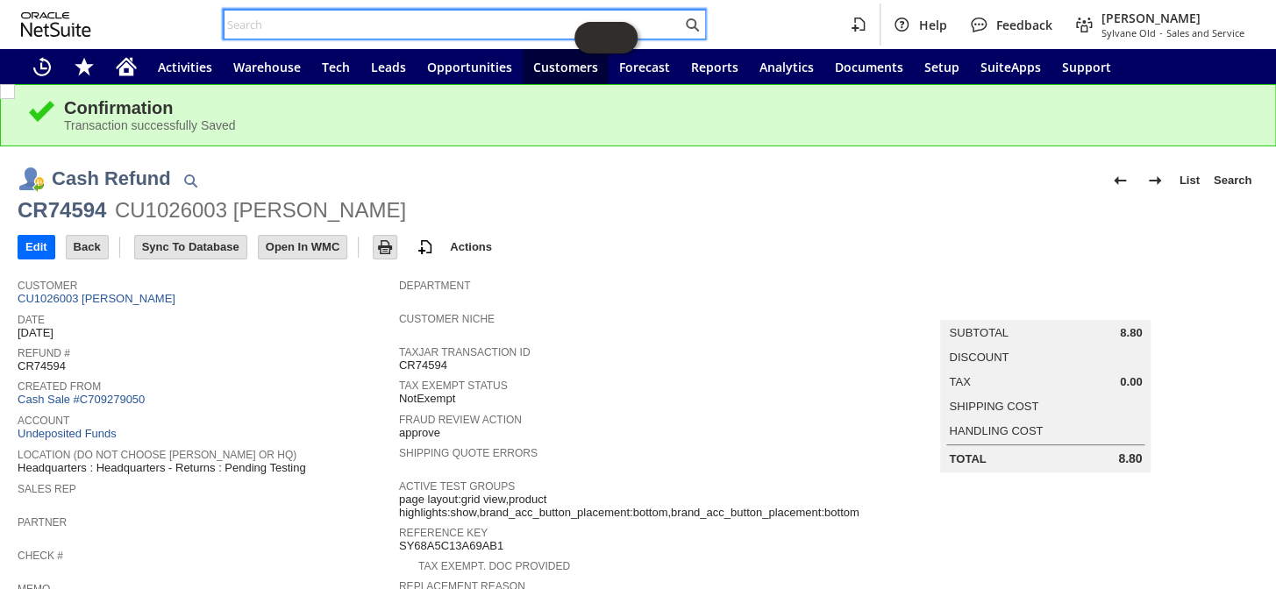
paste input "RA89155"
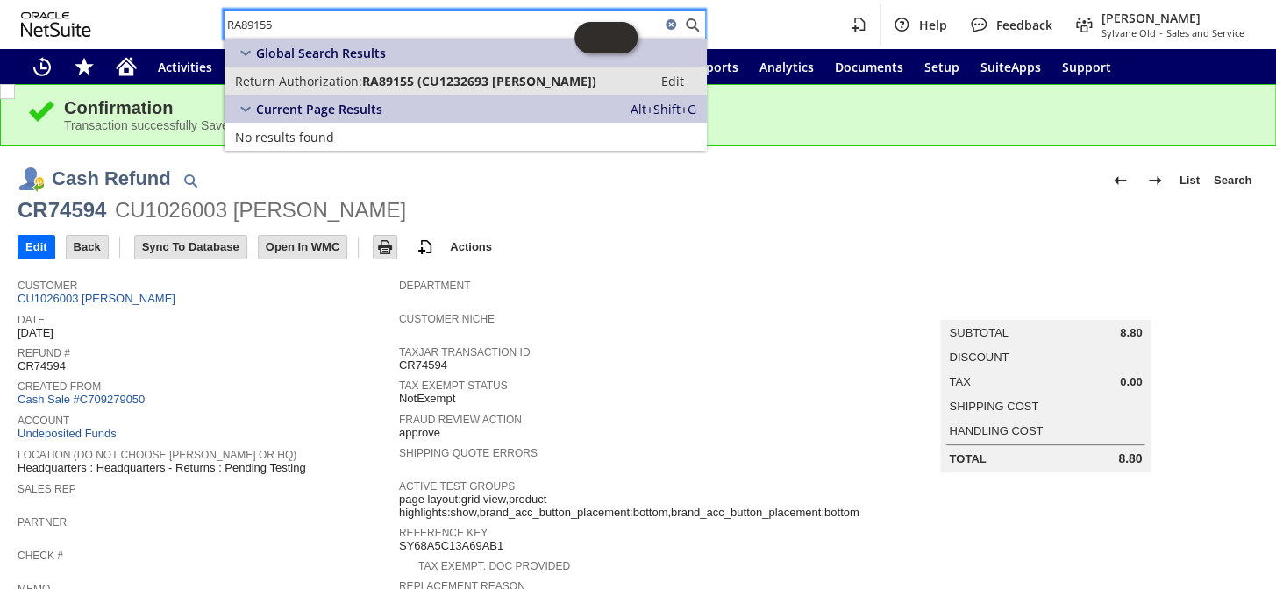
type input "RA89155"
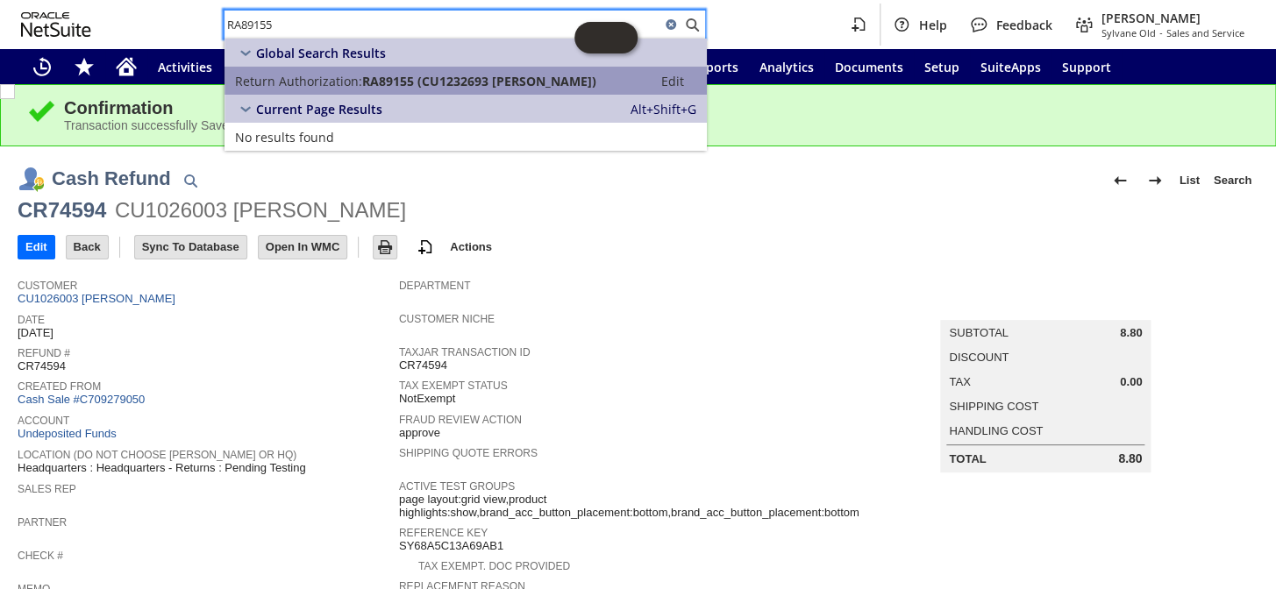
click at [360, 82] on span "Return Authorization:" at bounding box center [298, 81] width 127 height 17
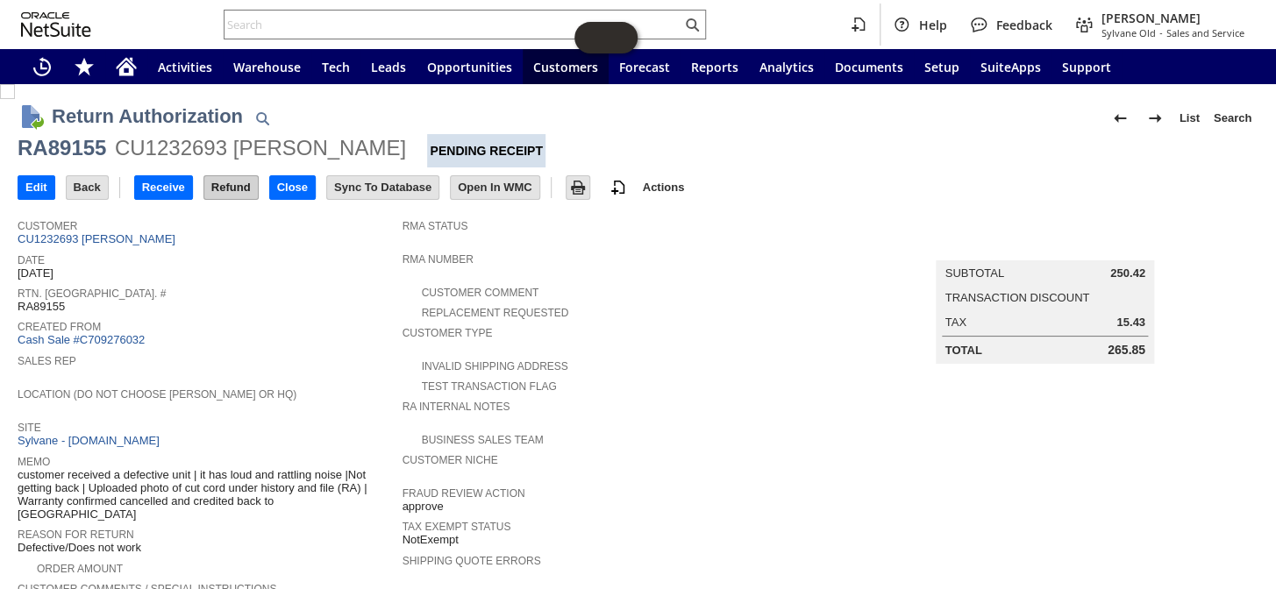
click at [224, 179] on input "Refund" at bounding box center [230, 187] width 53 height 23
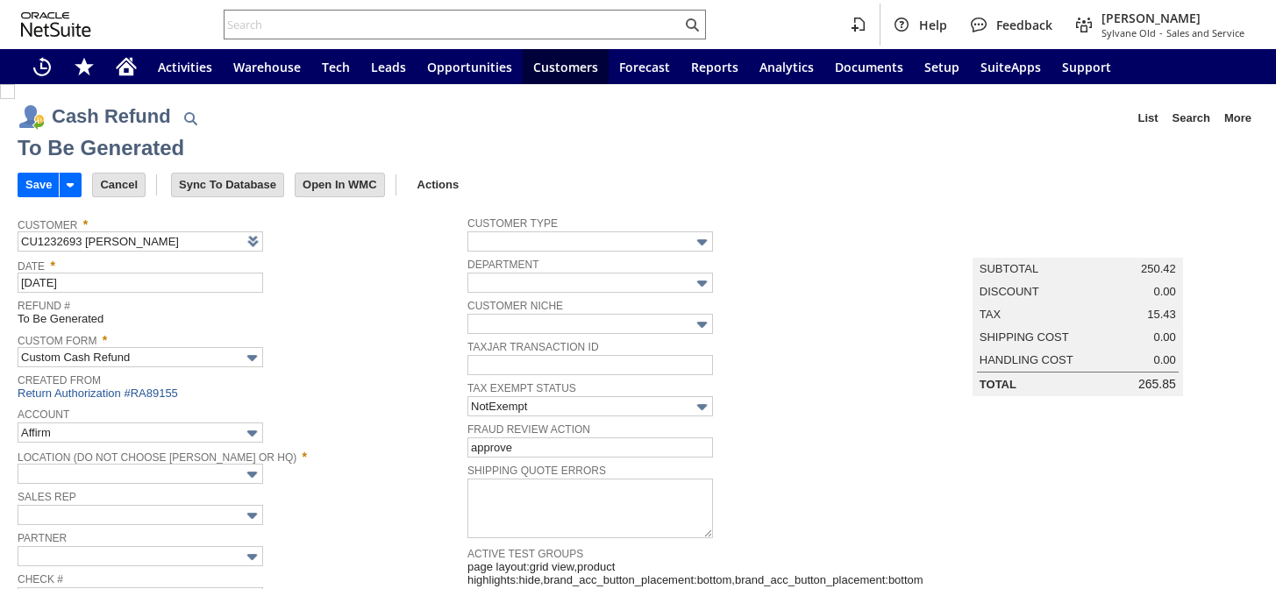
type input "Regions - Merchant 0414"
type input "Headquarters : Head...s : Pending Testing"
click at [38, 183] on input "Save" at bounding box center [38, 185] width 40 height 23
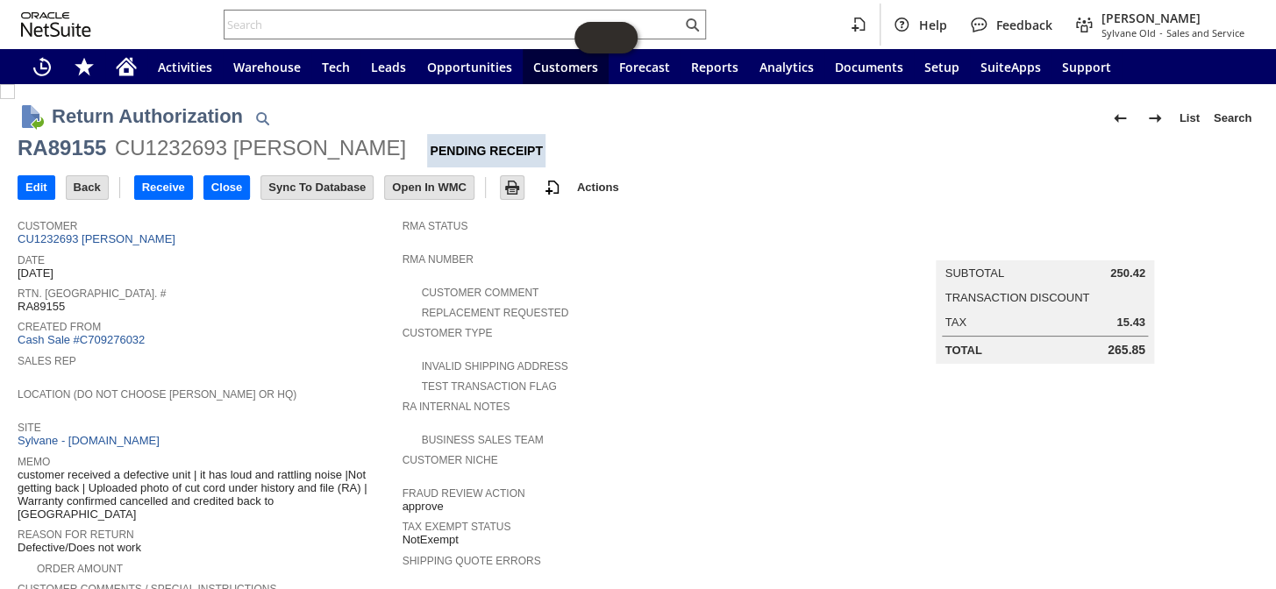
drag, startPoint x: 220, startPoint y: 196, endPoint x: 217, endPoint y: 167, distance: 29.1
click at [218, 196] on input "Close" at bounding box center [226, 187] width 45 height 23
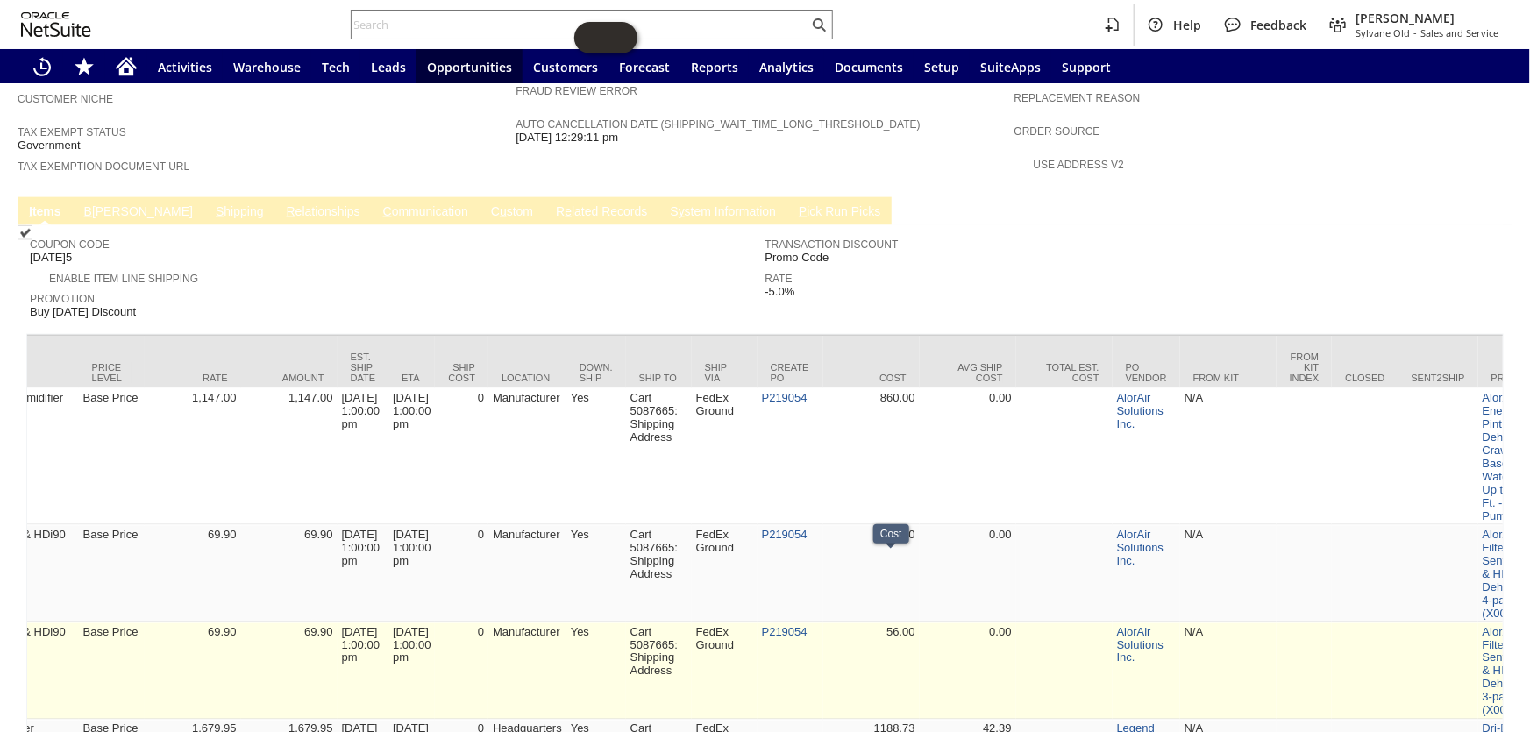
scroll to position [1220, 0]
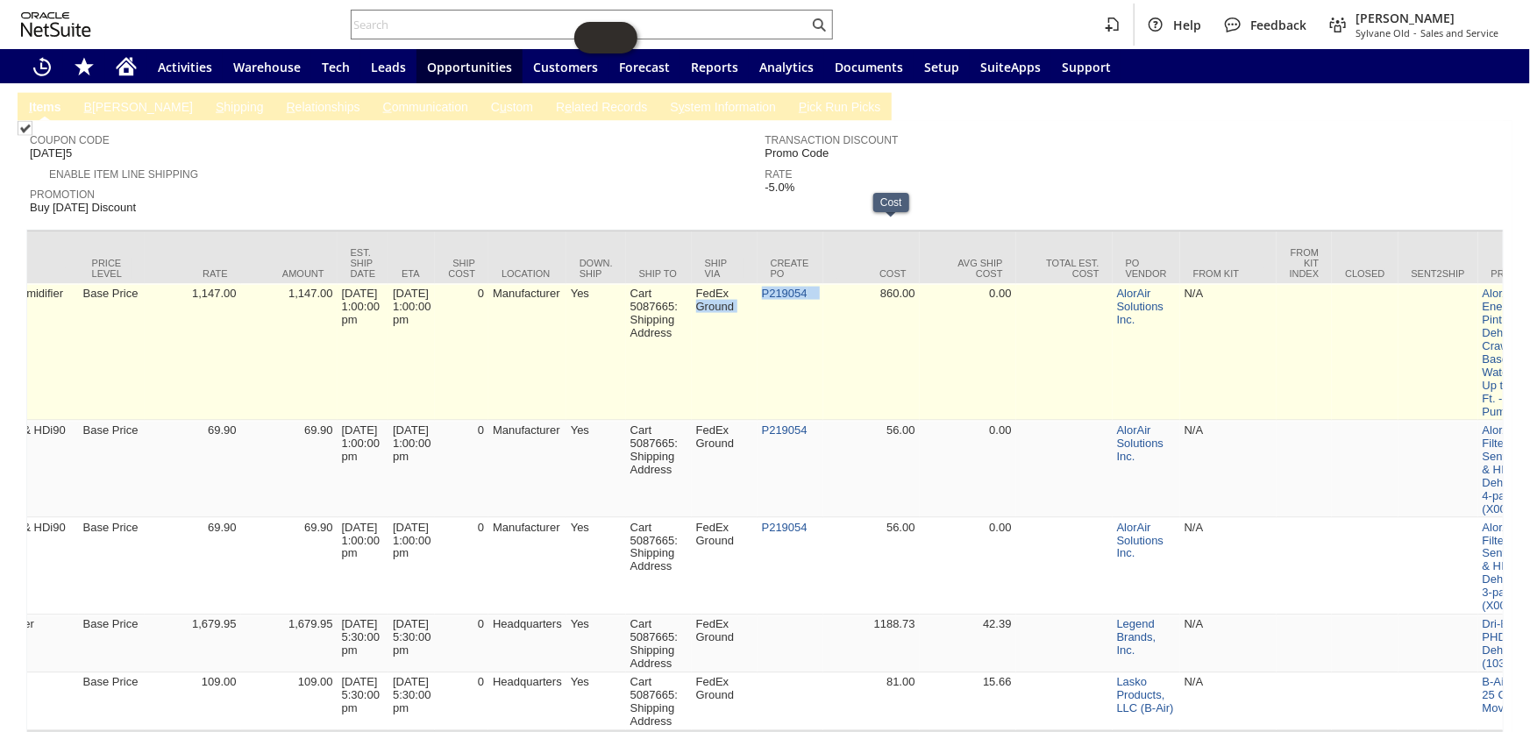
drag, startPoint x: 833, startPoint y: 227, endPoint x: 776, endPoint y: 228, distance: 57.0
click at [776, 284] on tr "aa14097 0 0 0 0 1 0 1 0 AlorAir Sentinel HDi90 Crawlspace Dehumidifier Base Pri…" at bounding box center [1265, 352] width 4488 height 137
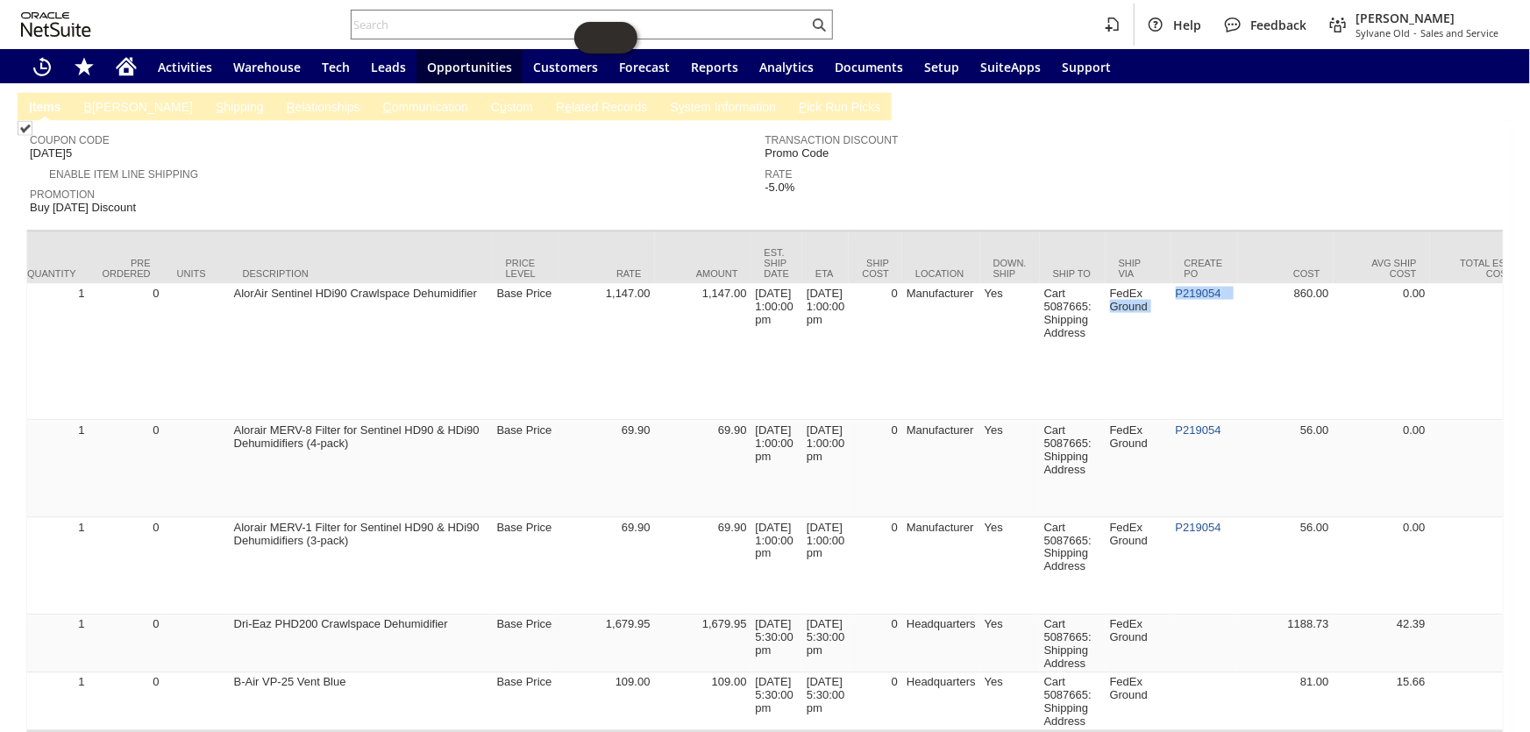
scroll to position [0, 816]
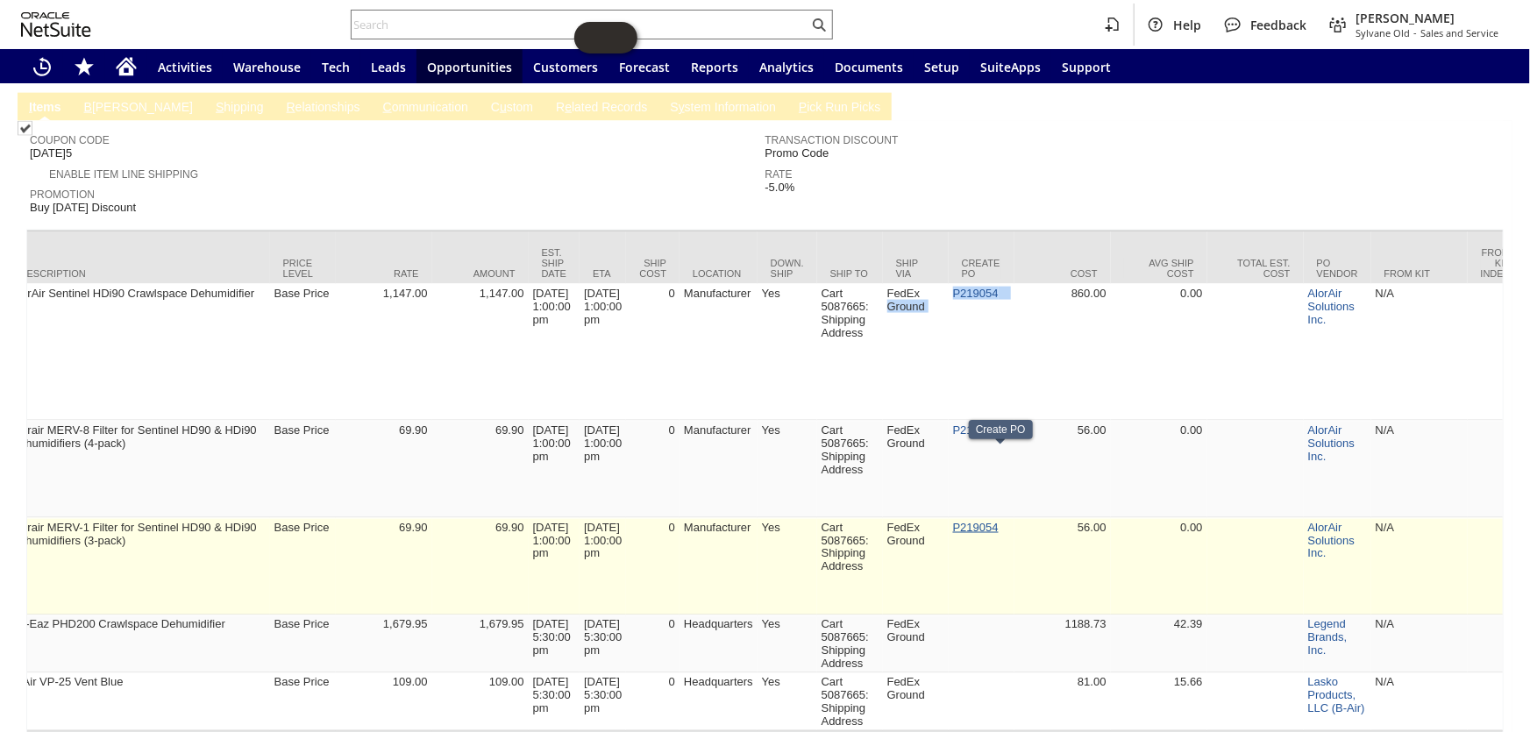
click at [998, 521] on link "P219054" at bounding box center [976, 527] width 46 height 13
